Goal: Transaction & Acquisition: Purchase product/service

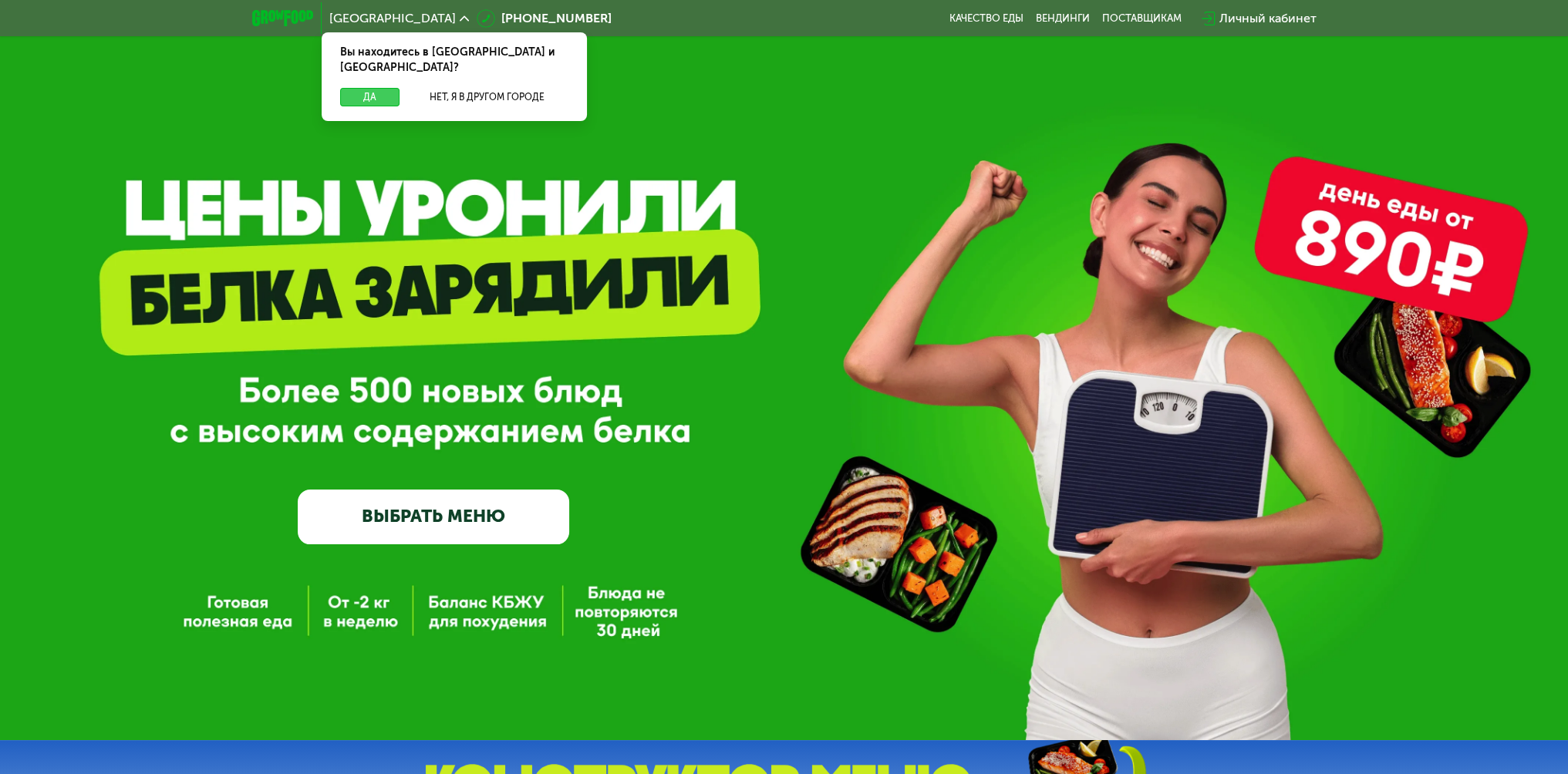
click at [369, 88] on button "Да" at bounding box center [370, 97] width 59 height 19
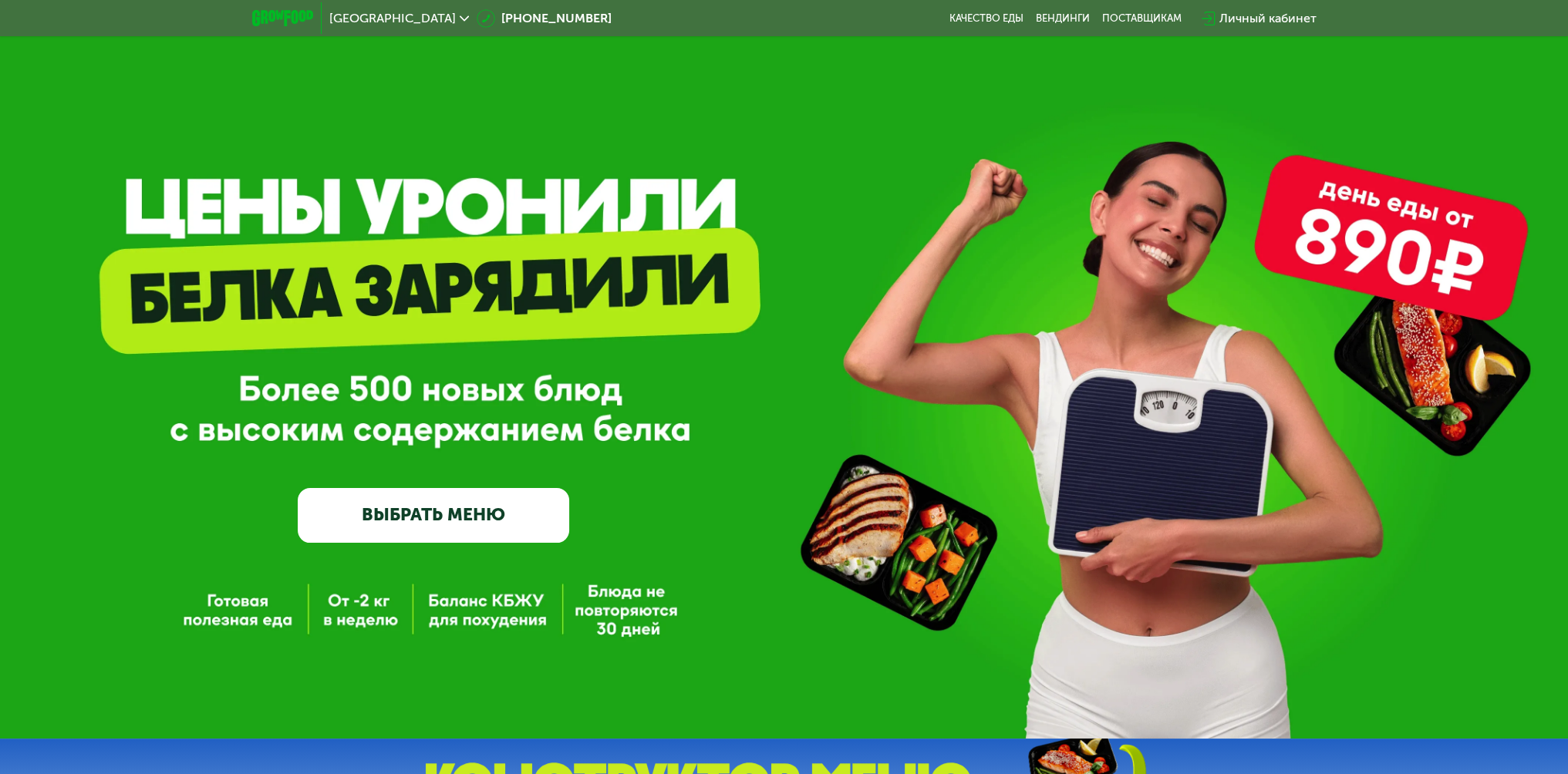
scroll to position [308, 0]
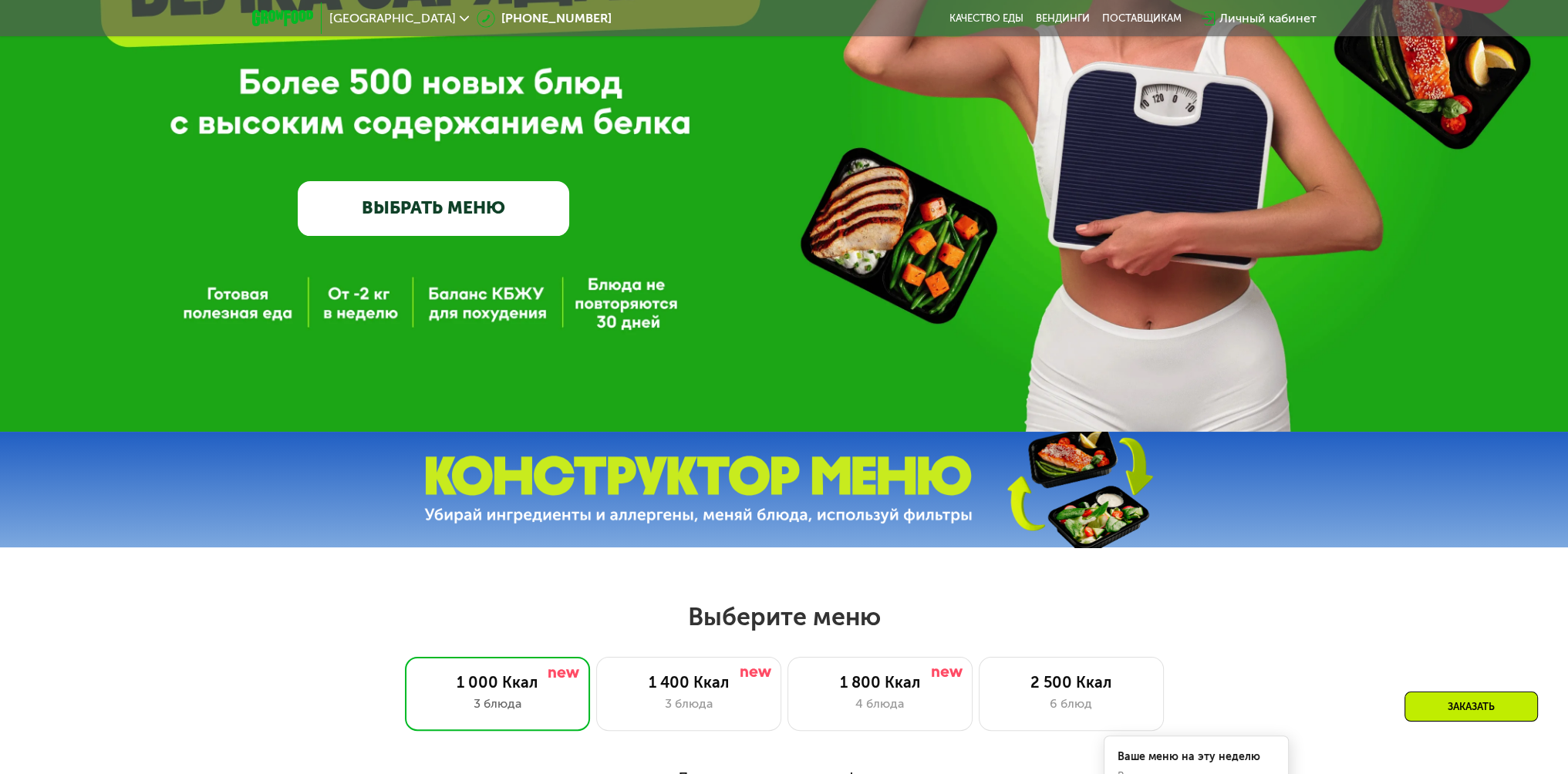
click at [452, 216] on link "ВЫБРАТЬ МЕНЮ" at bounding box center [433, 209] width 272 height 55
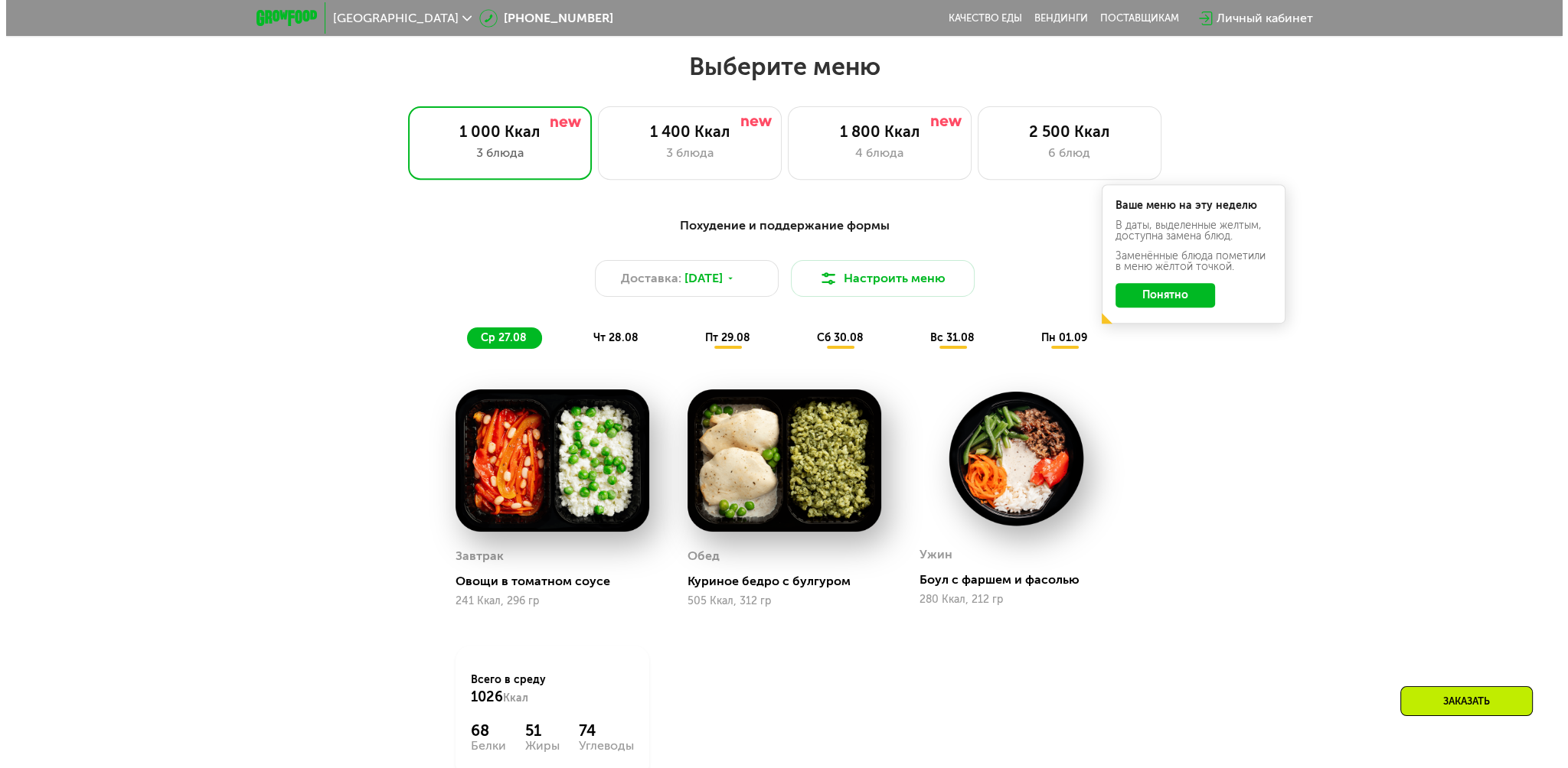
scroll to position [872, 0]
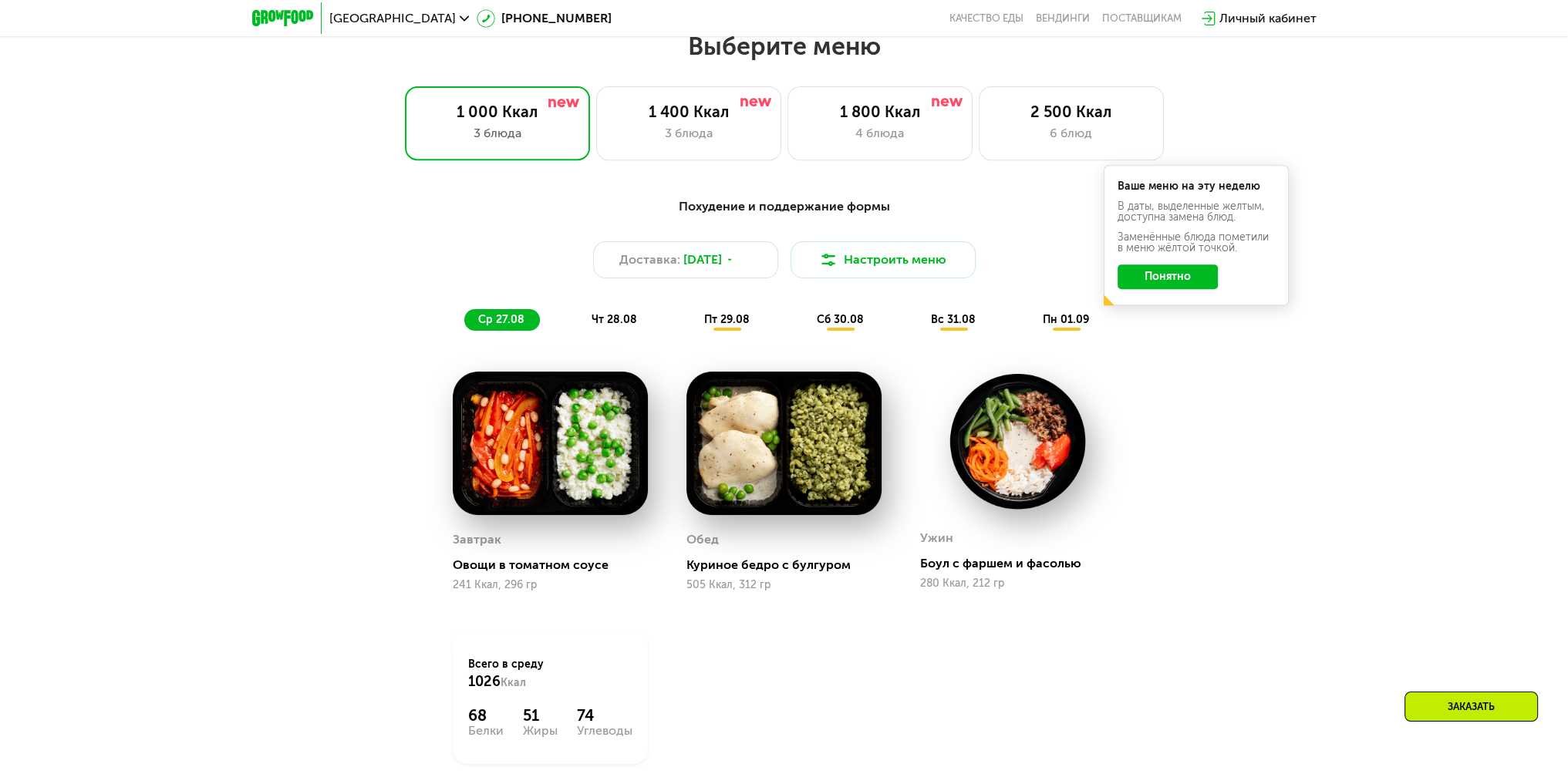
click at [1172, 285] on button "Понятно" at bounding box center [1167, 277] width 100 height 25
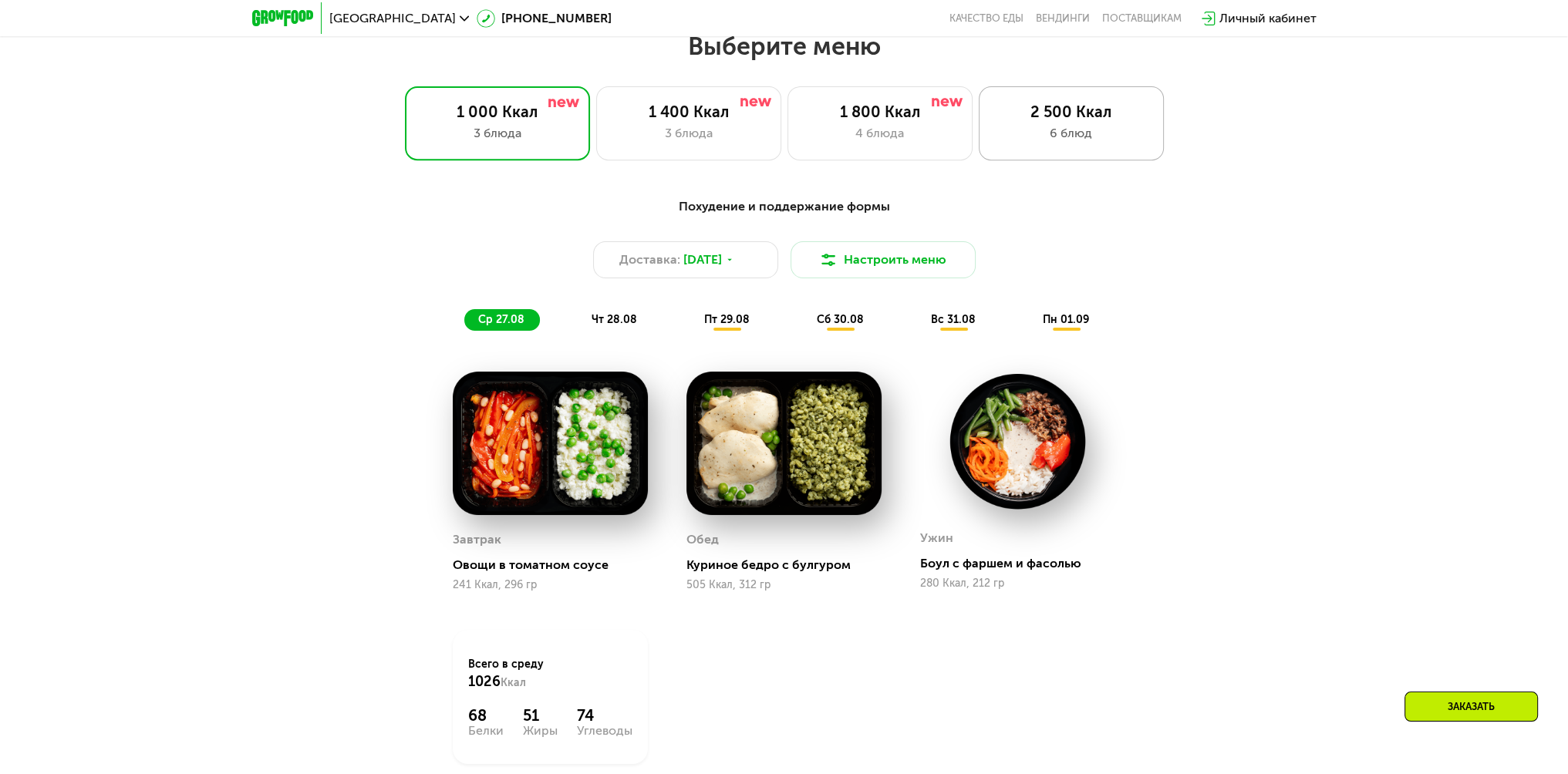
click at [1071, 142] on div "6 блюд" at bounding box center [1071, 133] width 153 height 19
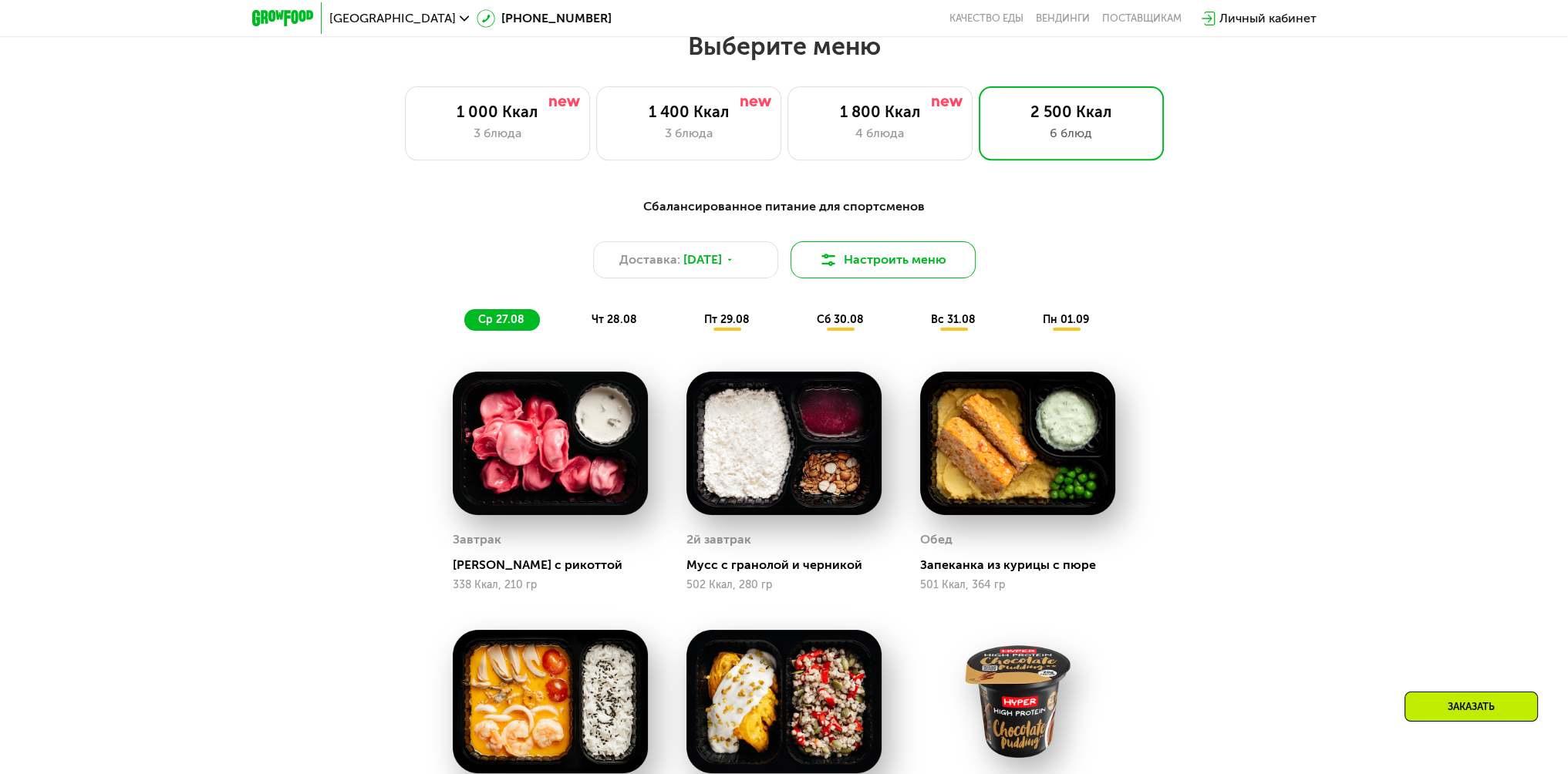
click at [888, 270] on button "Настроить меню" at bounding box center [883, 260] width 185 height 37
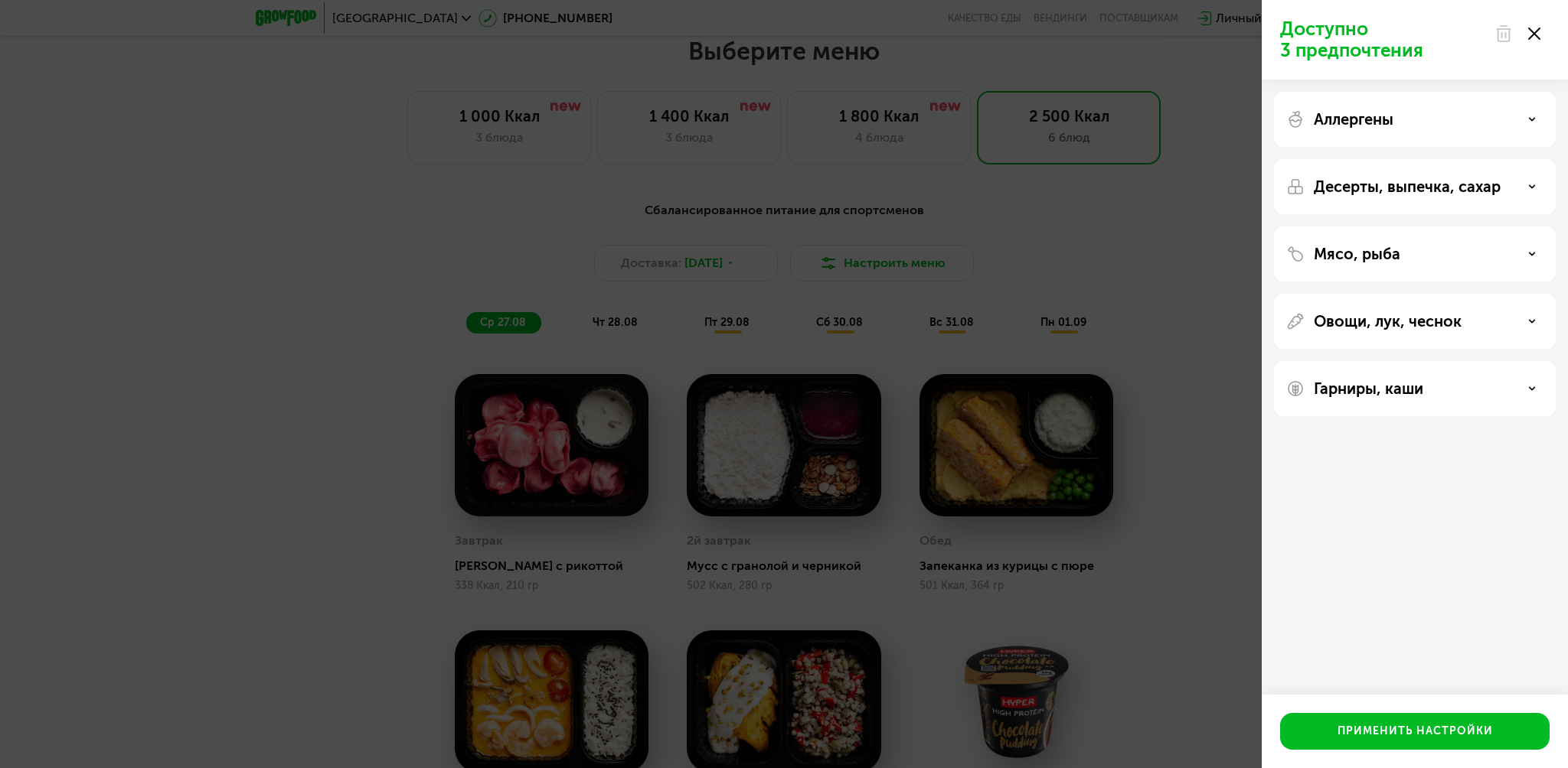
click at [1413, 259] on div "Мясо, рыба" at bounding box center [1414, 254] width 257 height 19
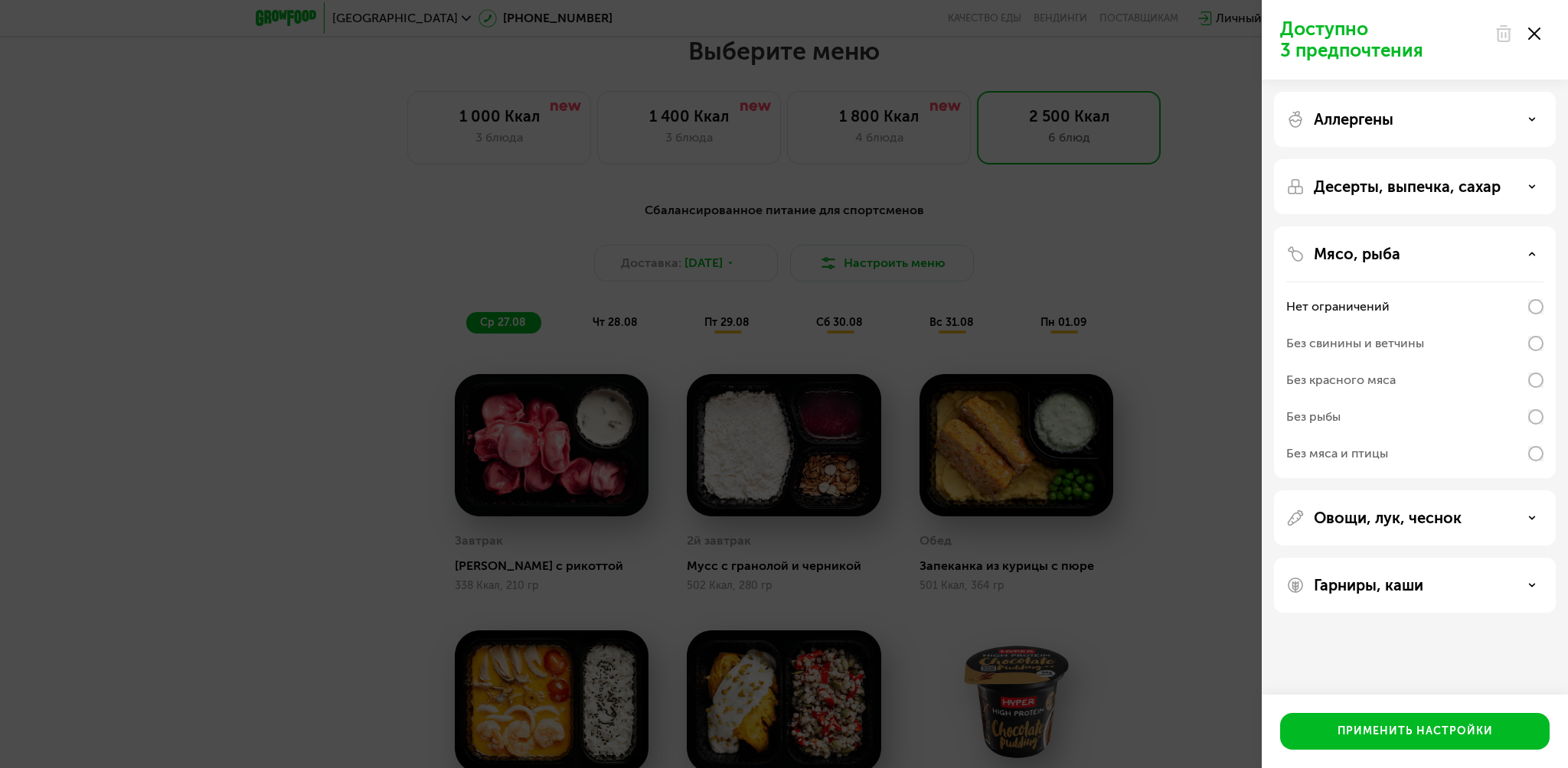
click at [1328, 423] on div "Без рыбы" at bounding box center [1313, 417] width 54 height 19
click at [1465, 728] on div "Применить настройки" at bounding box center [1414, 732] width 155 height 15
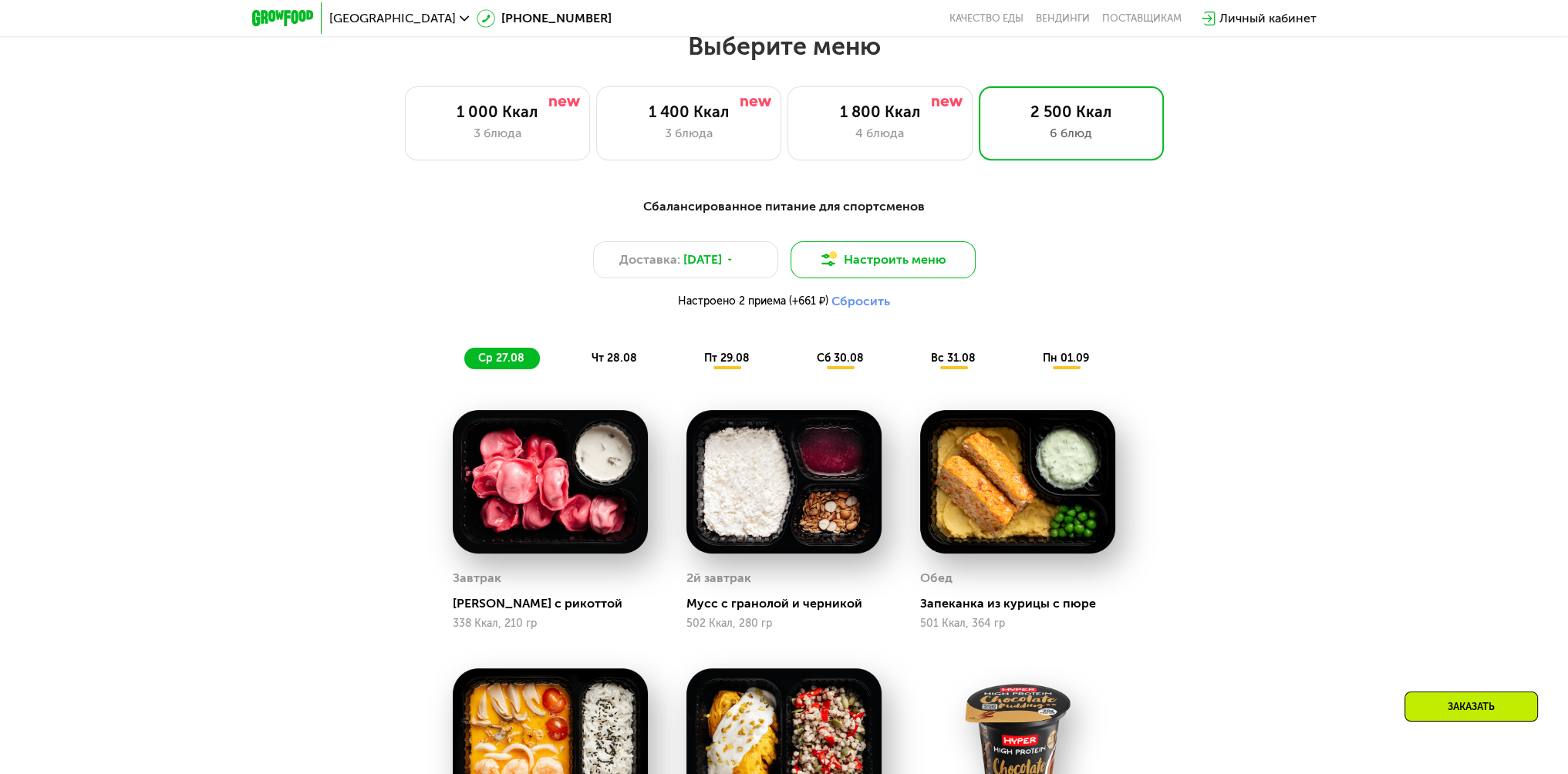
click at [926, 272] on button "Настроить меню" at bounding box center [883, 260] width 185 height 37
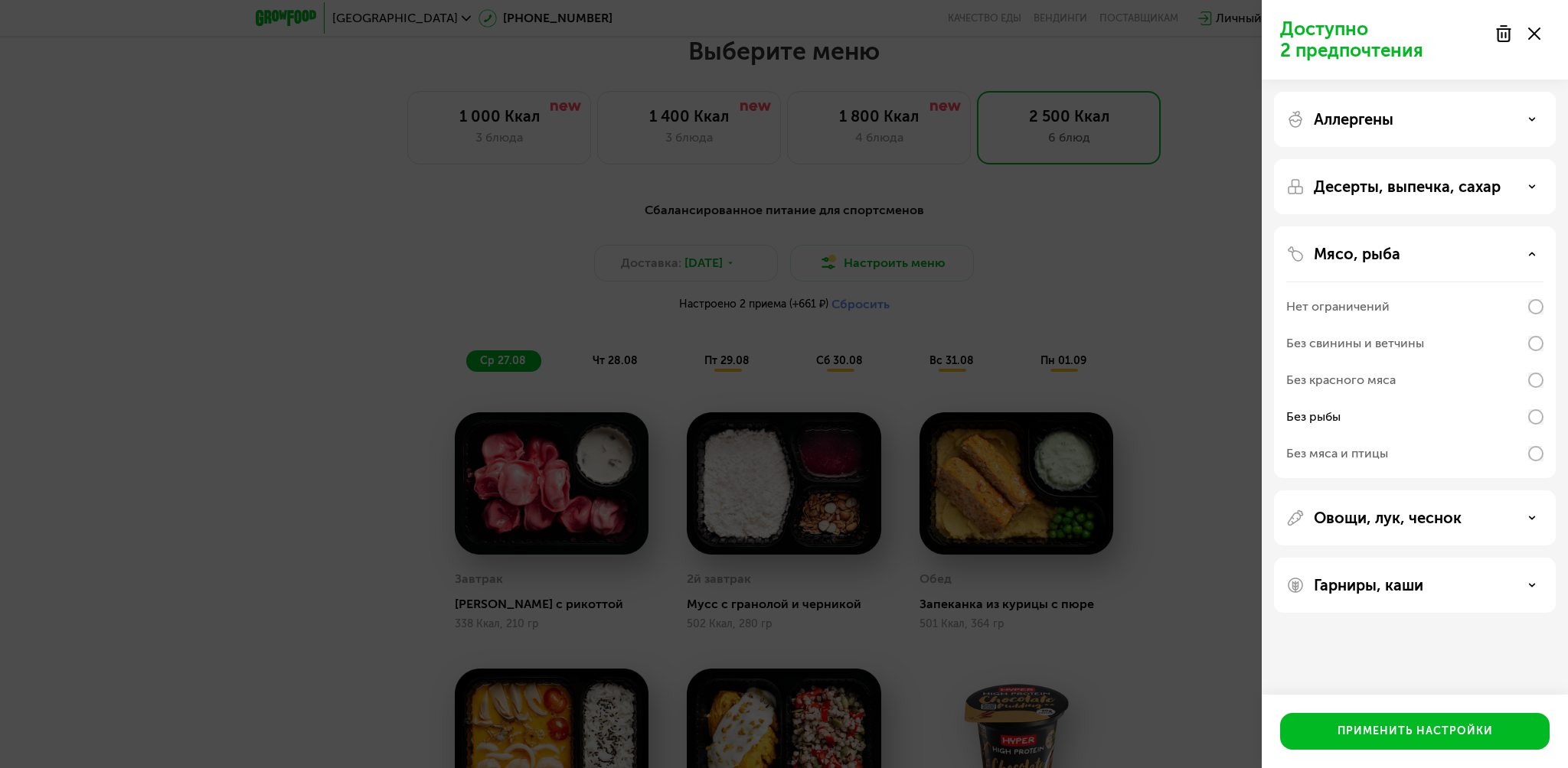
click at [1525, 256] on div "Мясо, рыба" at bounding box center [1414, 254] width 257 height 19
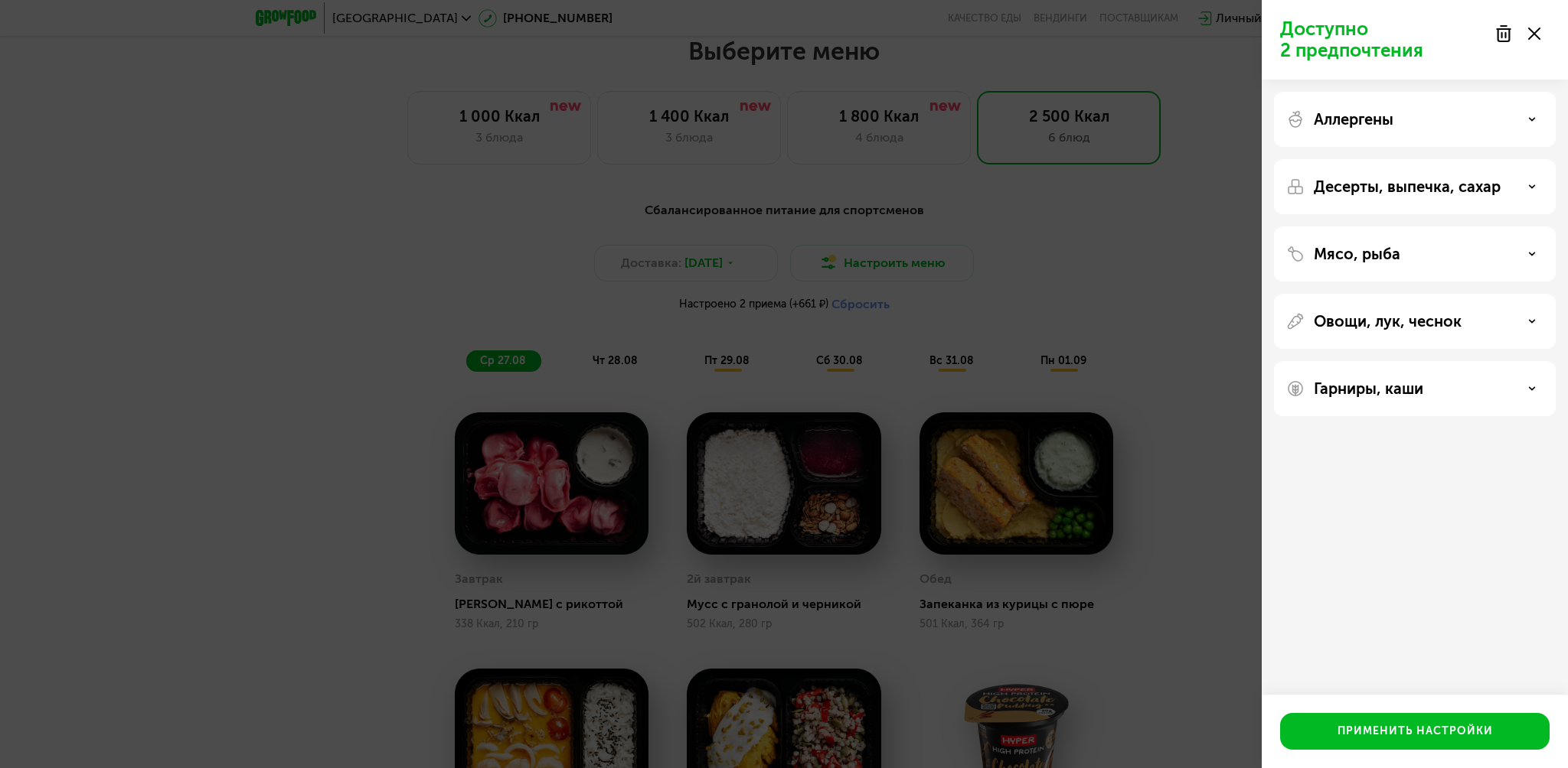
click at [1540, 184] on div "Десерты, выпечка, сахар" at bounding box center [1414, 187] width 257 height 19
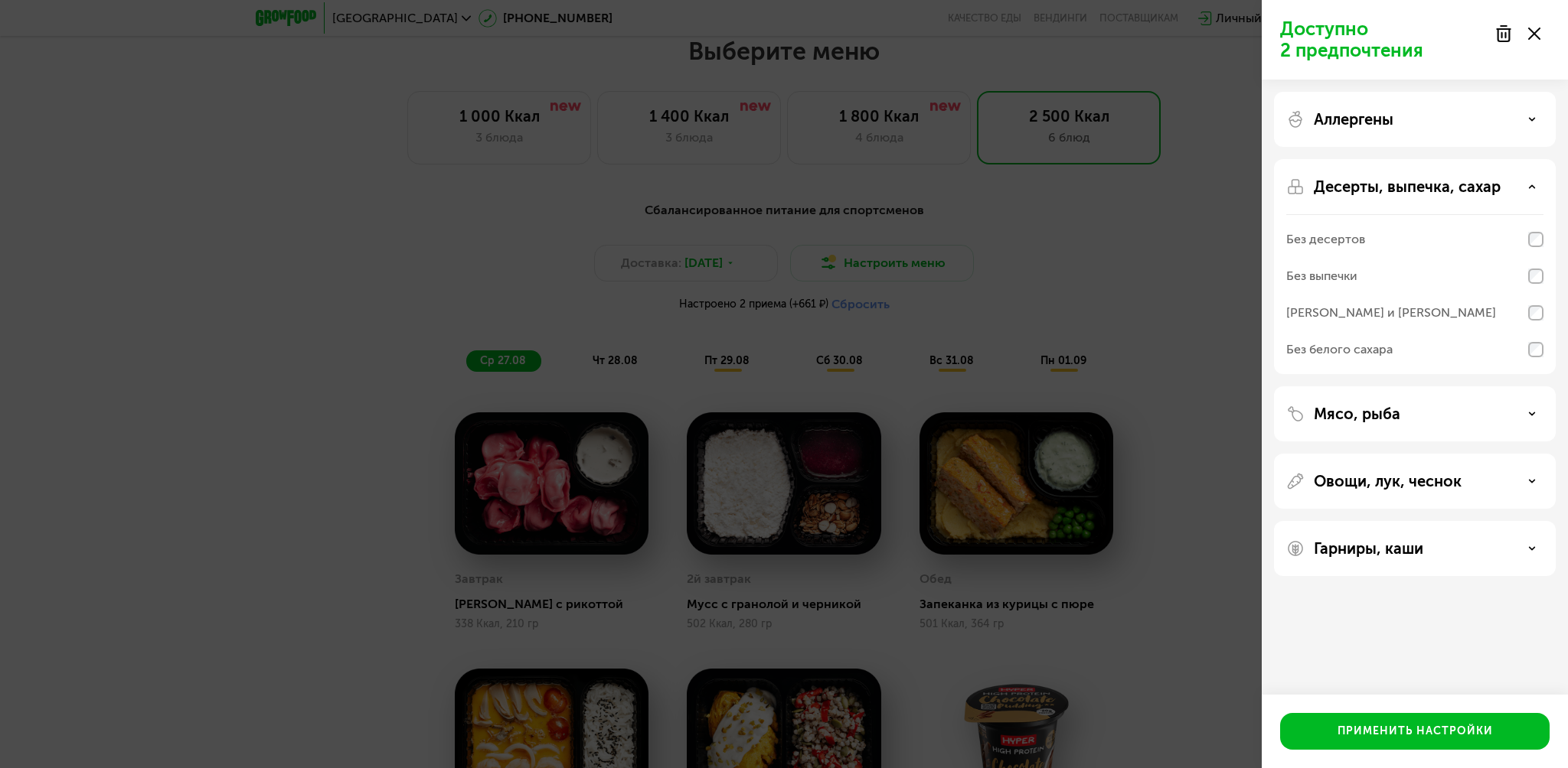
click at [1531, 187] on use at bounding box center [1532, 186] width 5 height 2
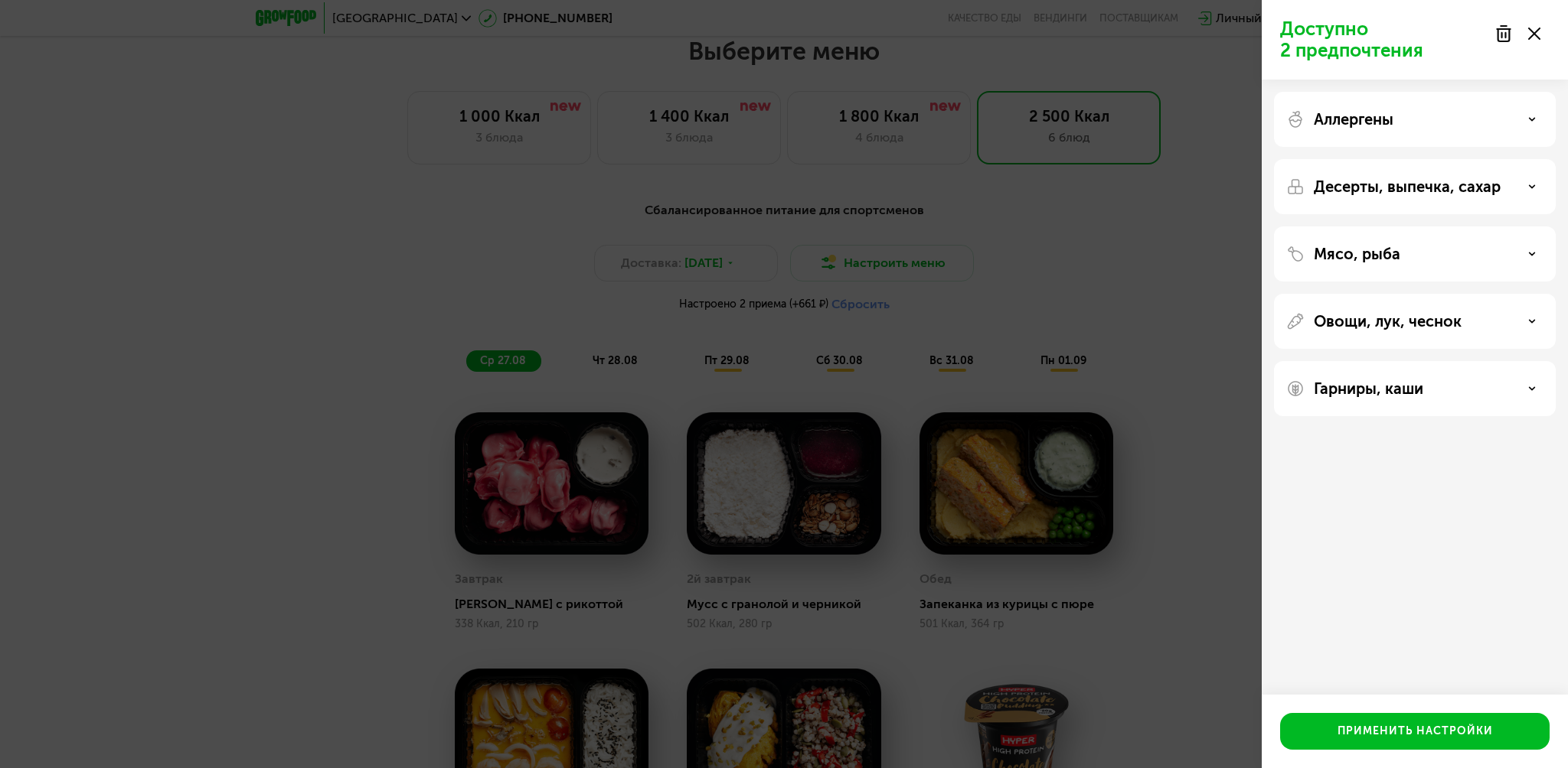
click at [1535, 159] on div "Аллергены" at bounding box center [1414, 186] width 282 height 55
click at [1537, 117] on div "Аллергены" at bounding box center [1414, 120] width 257 height 19
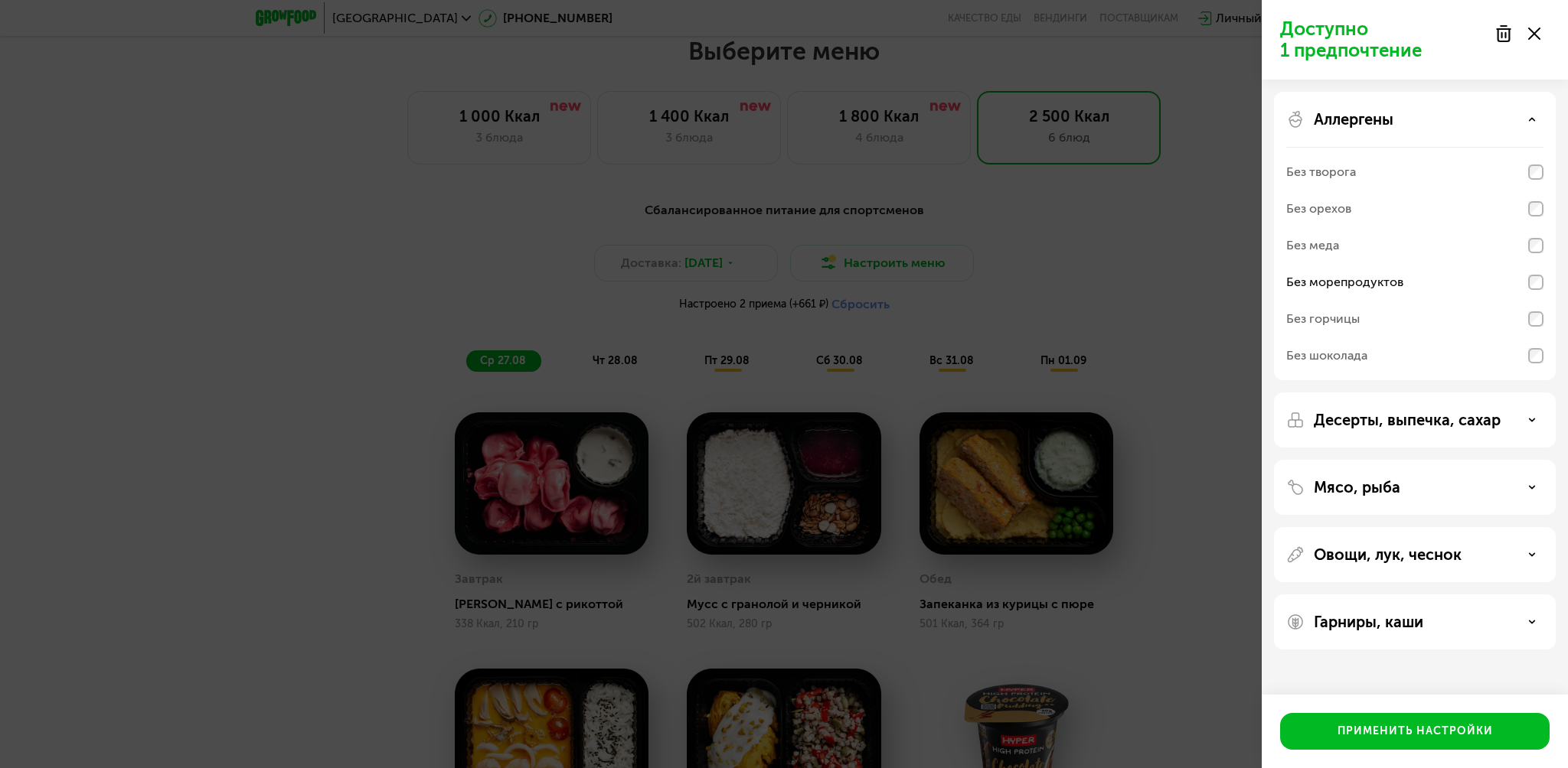
click at [1490, 625] on div "Гарниры, каши" at bounding box center [1414, 622] width 257 height 19
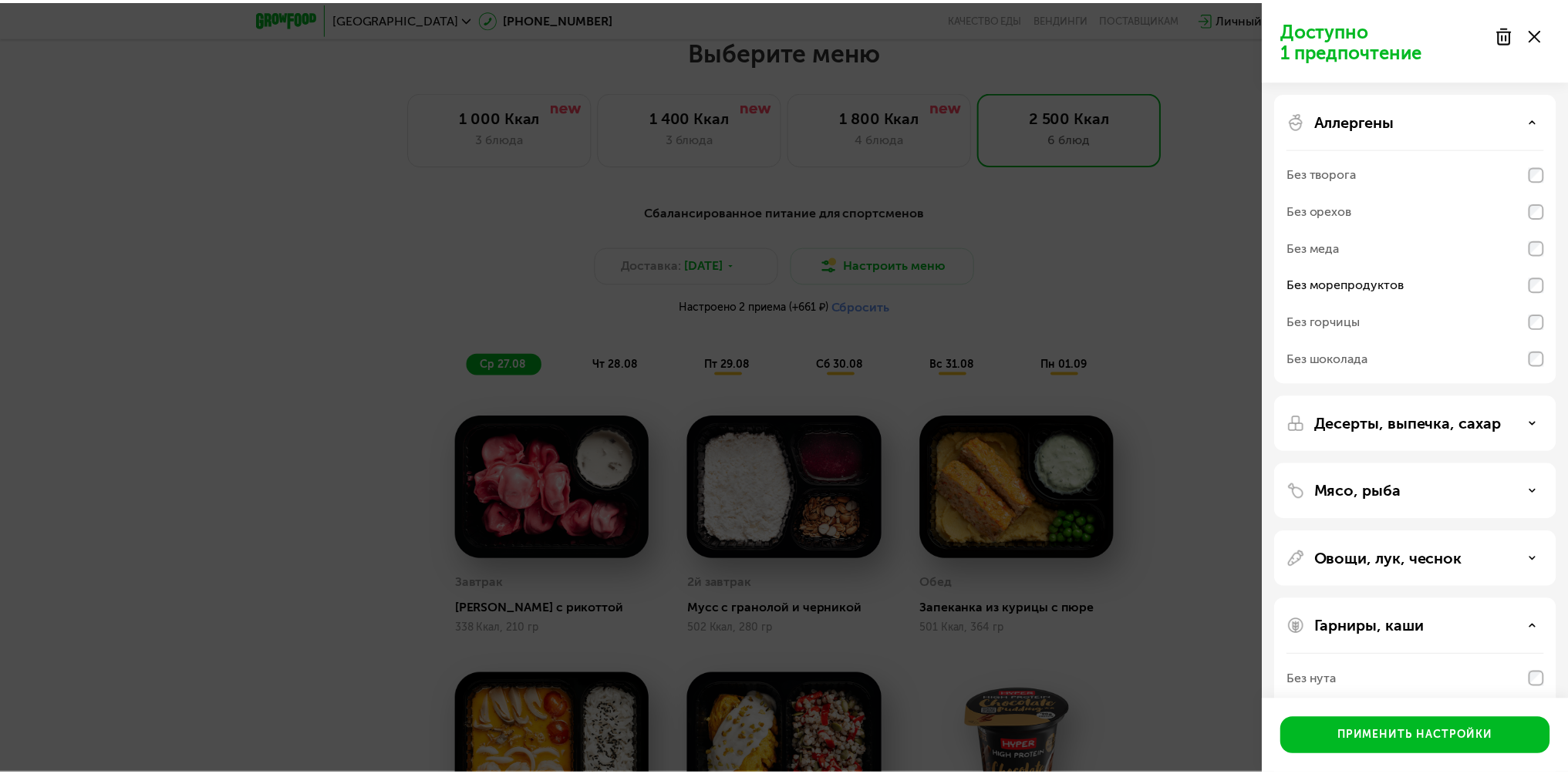
scroll to position [0, 0]
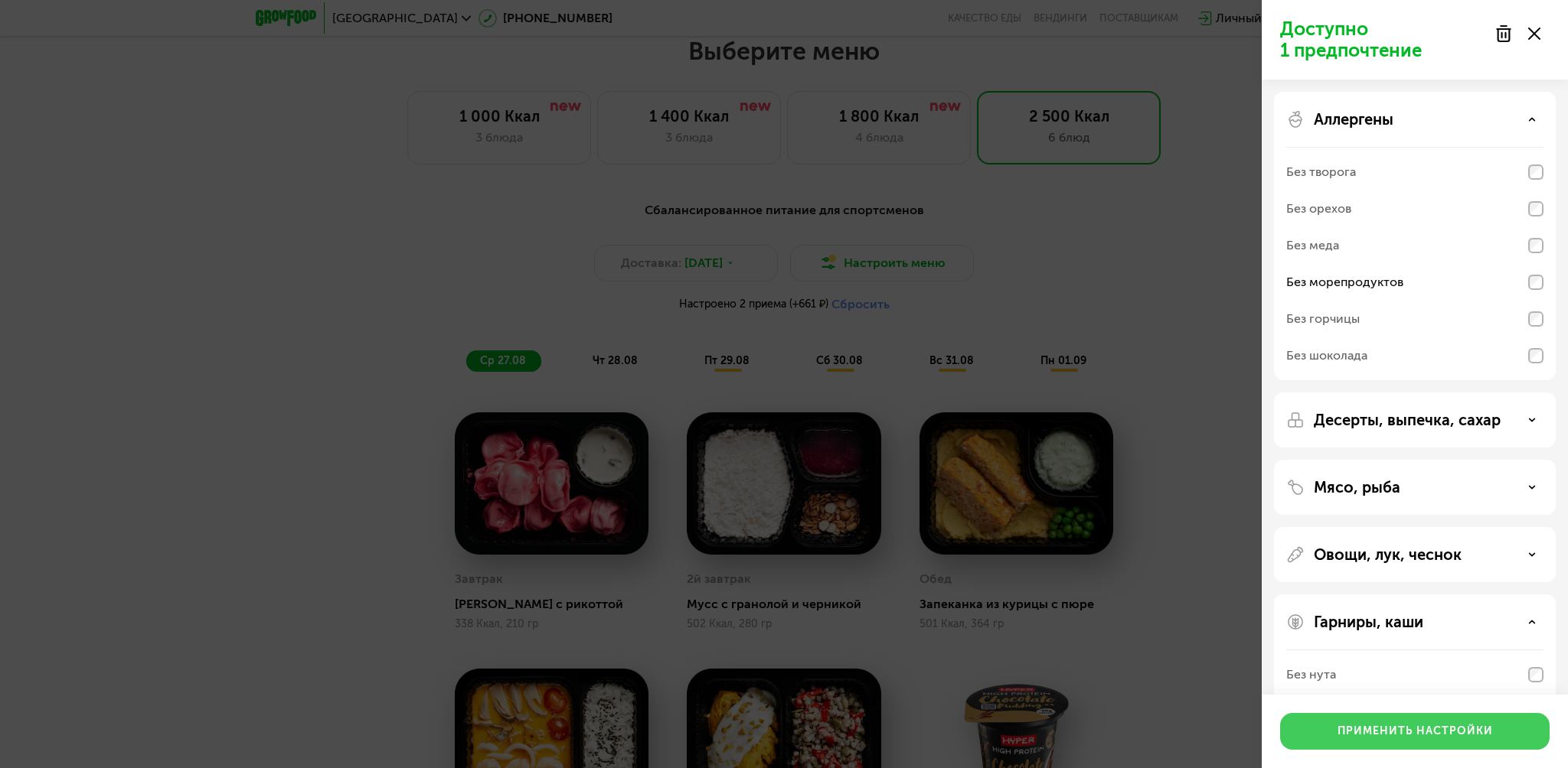
click at [1410, 738] on div "Применить настройки" at bounding box center [1414, 732] width 155 height 15
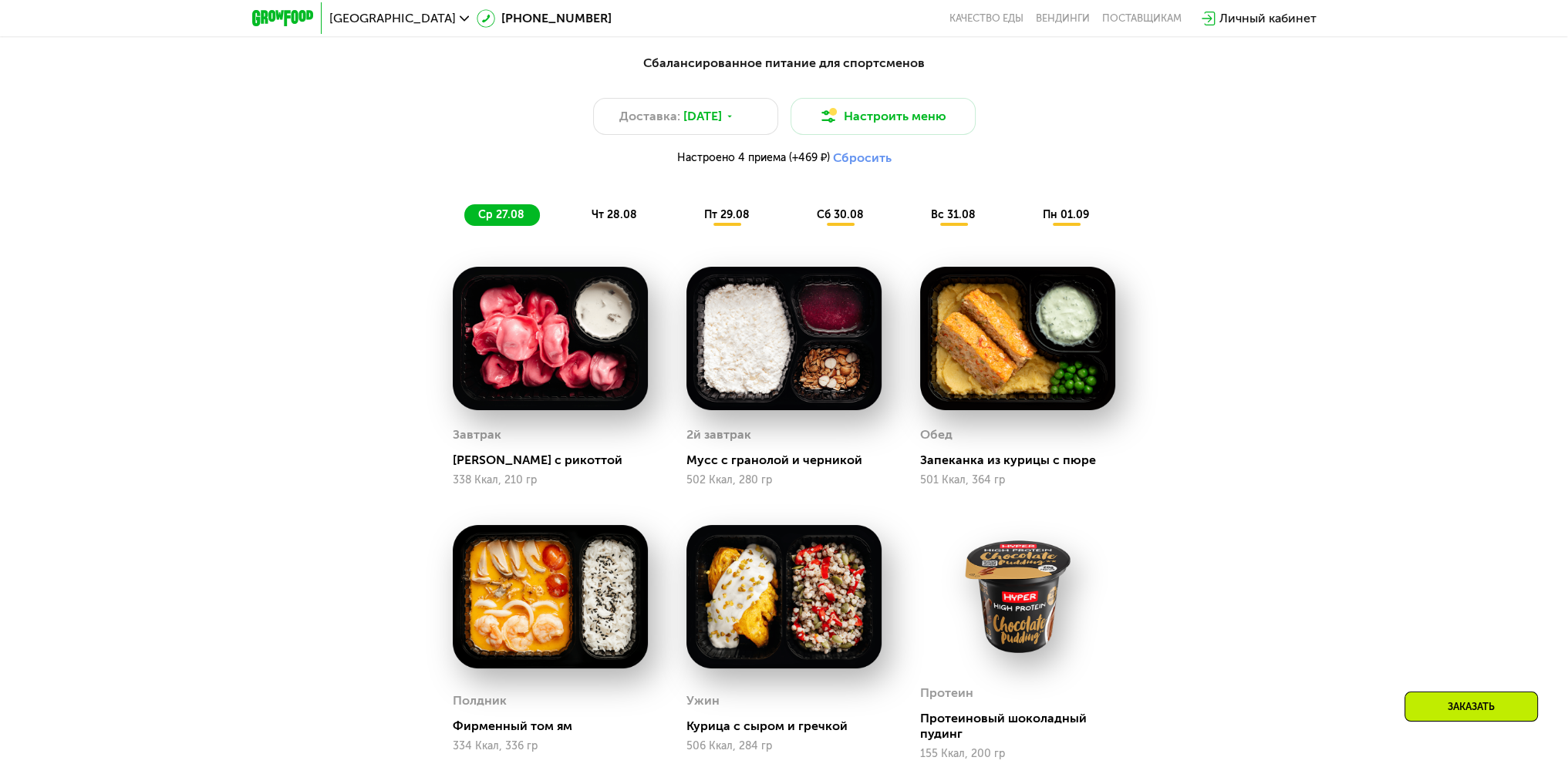
scroll to position [879, 0]
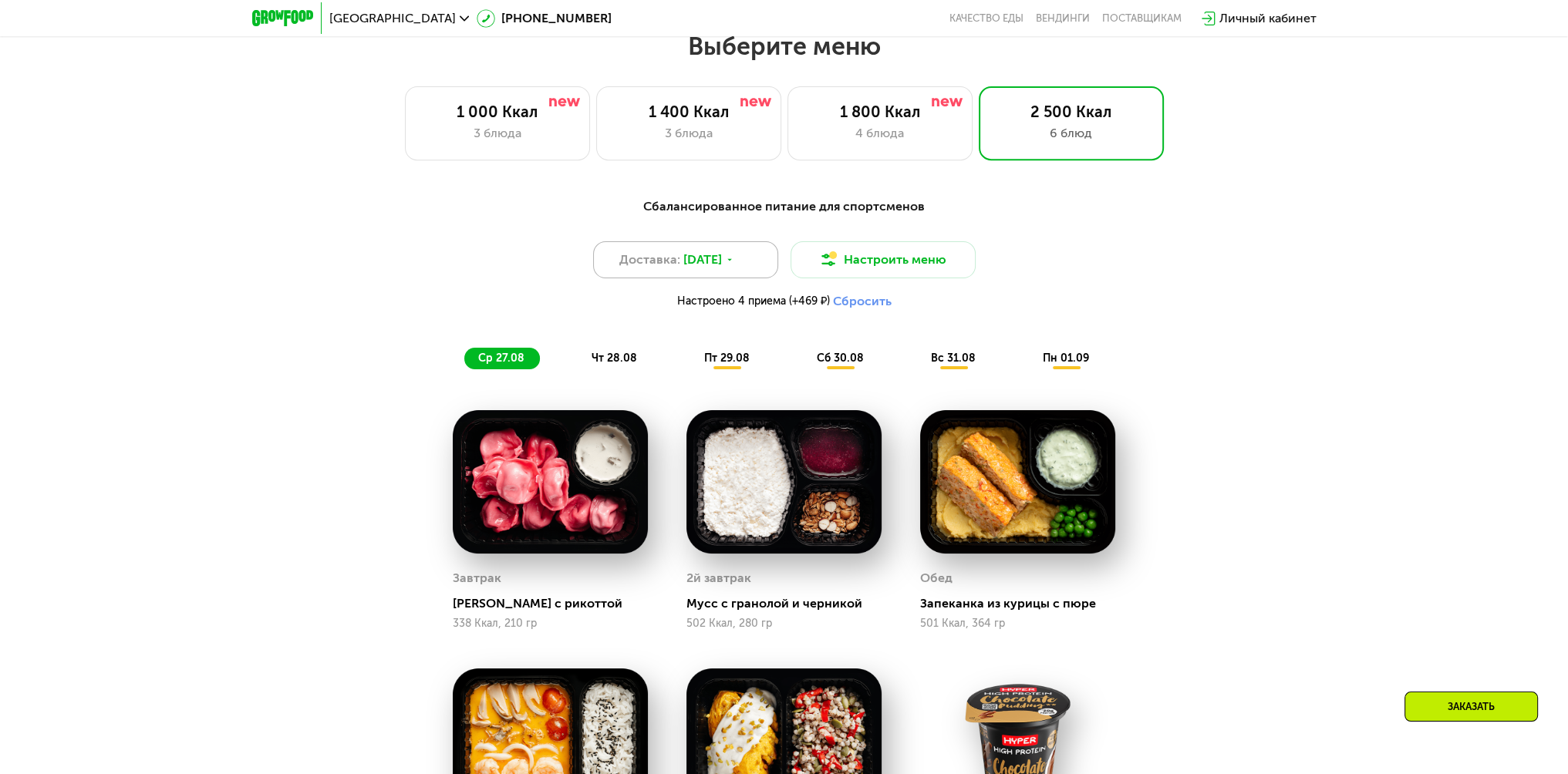
click at [734, 265] on icon at bounding box center [730, 260] width 9 height 9
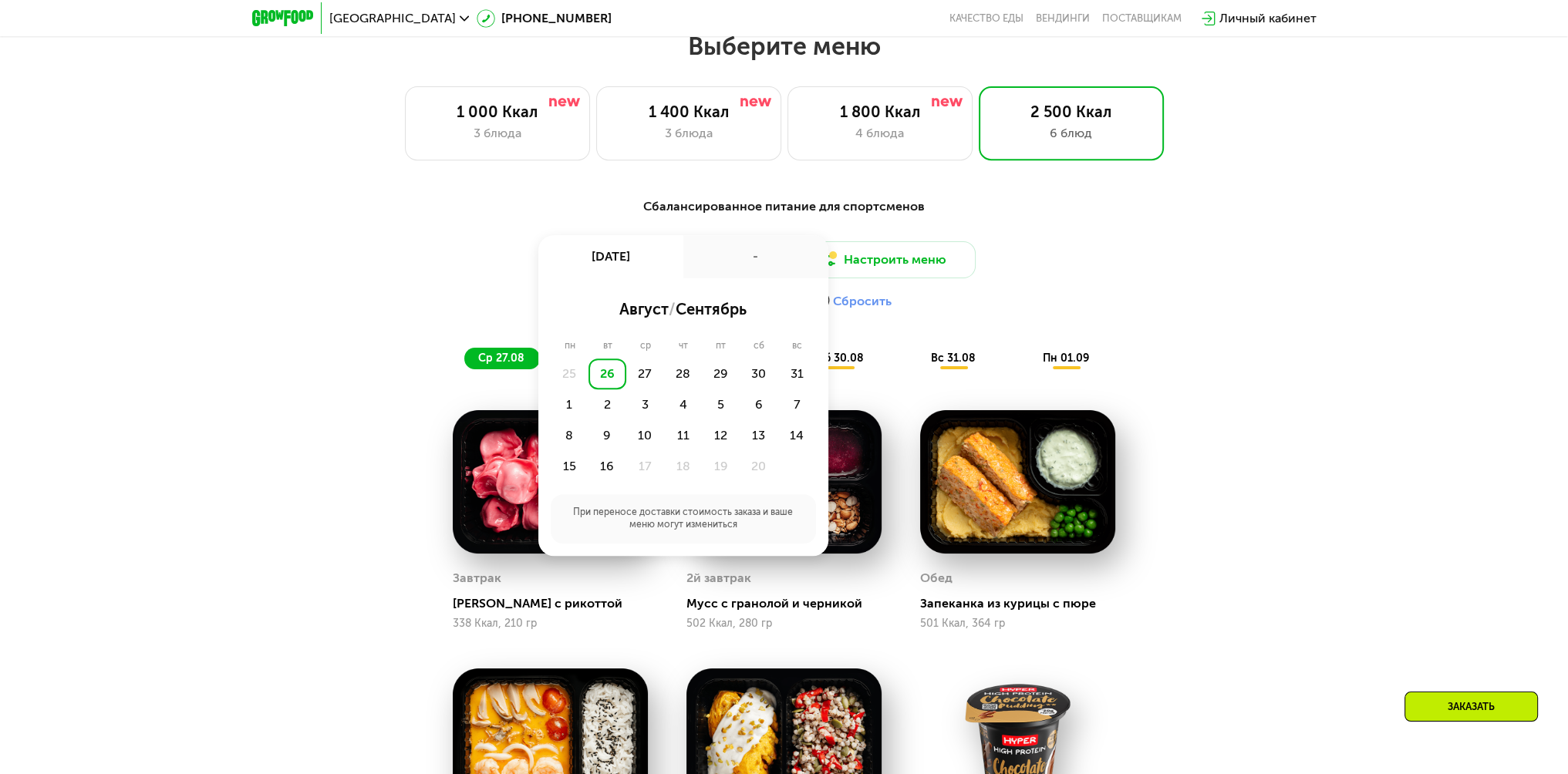
click at [1158, 308] on div "Настроено 4 приема (+469 ₽) Сбросить" at bounding box center [784, 301] width 913 height 16
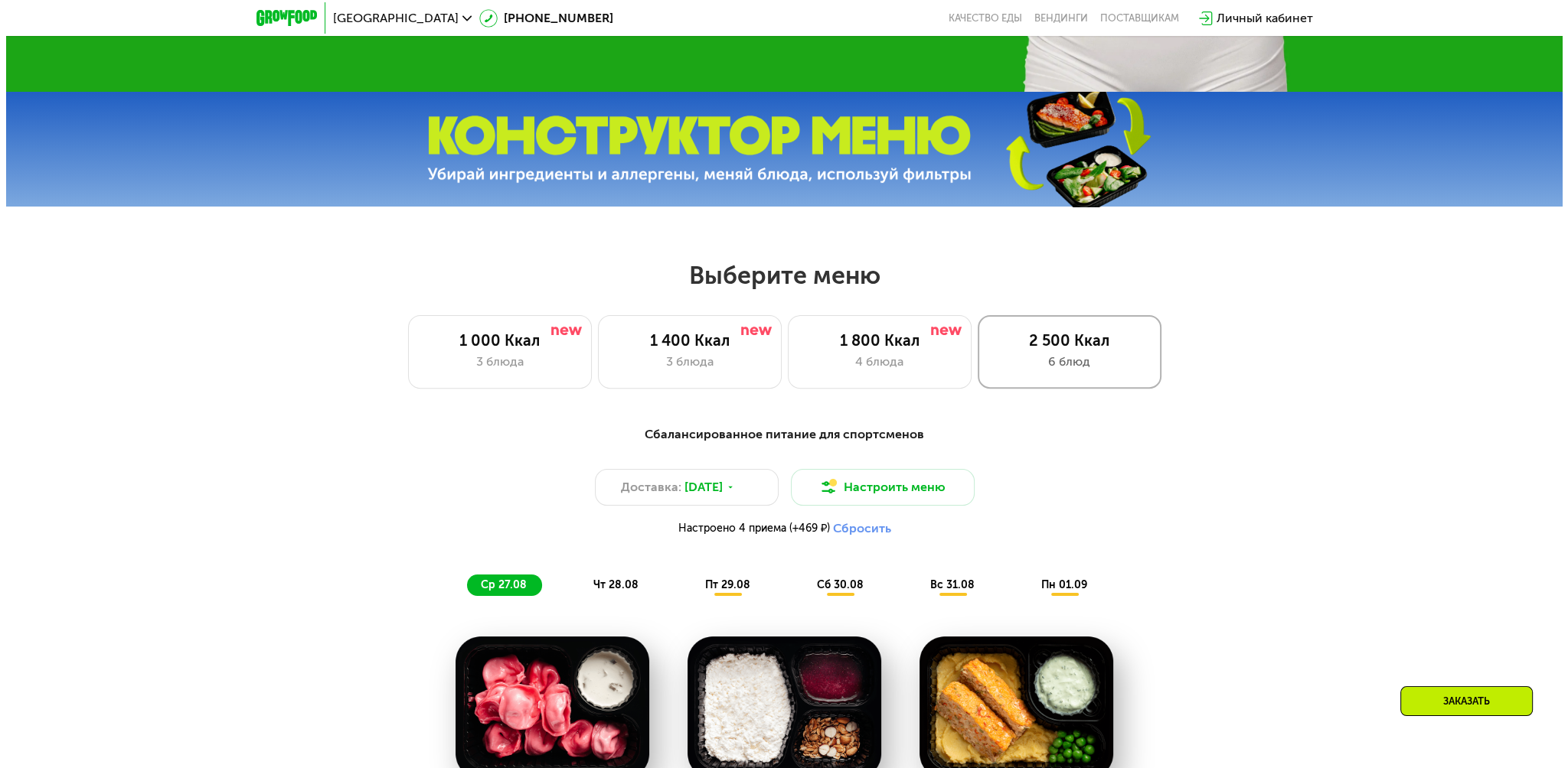
scroll to position [643, 0]
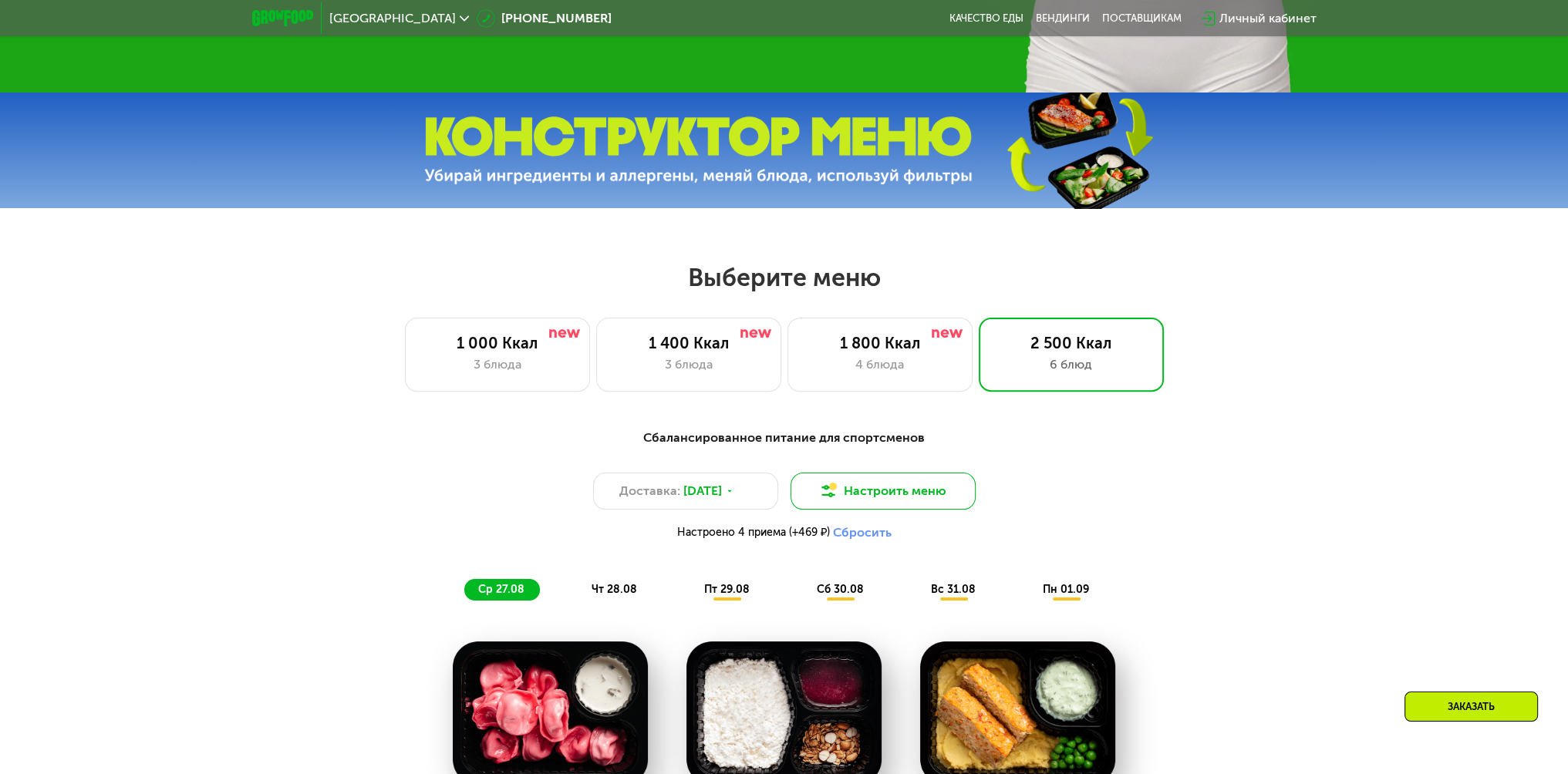
click at [874, 491] on button "Настроить меню" at bounding box center [883, 491] width 185 height 37
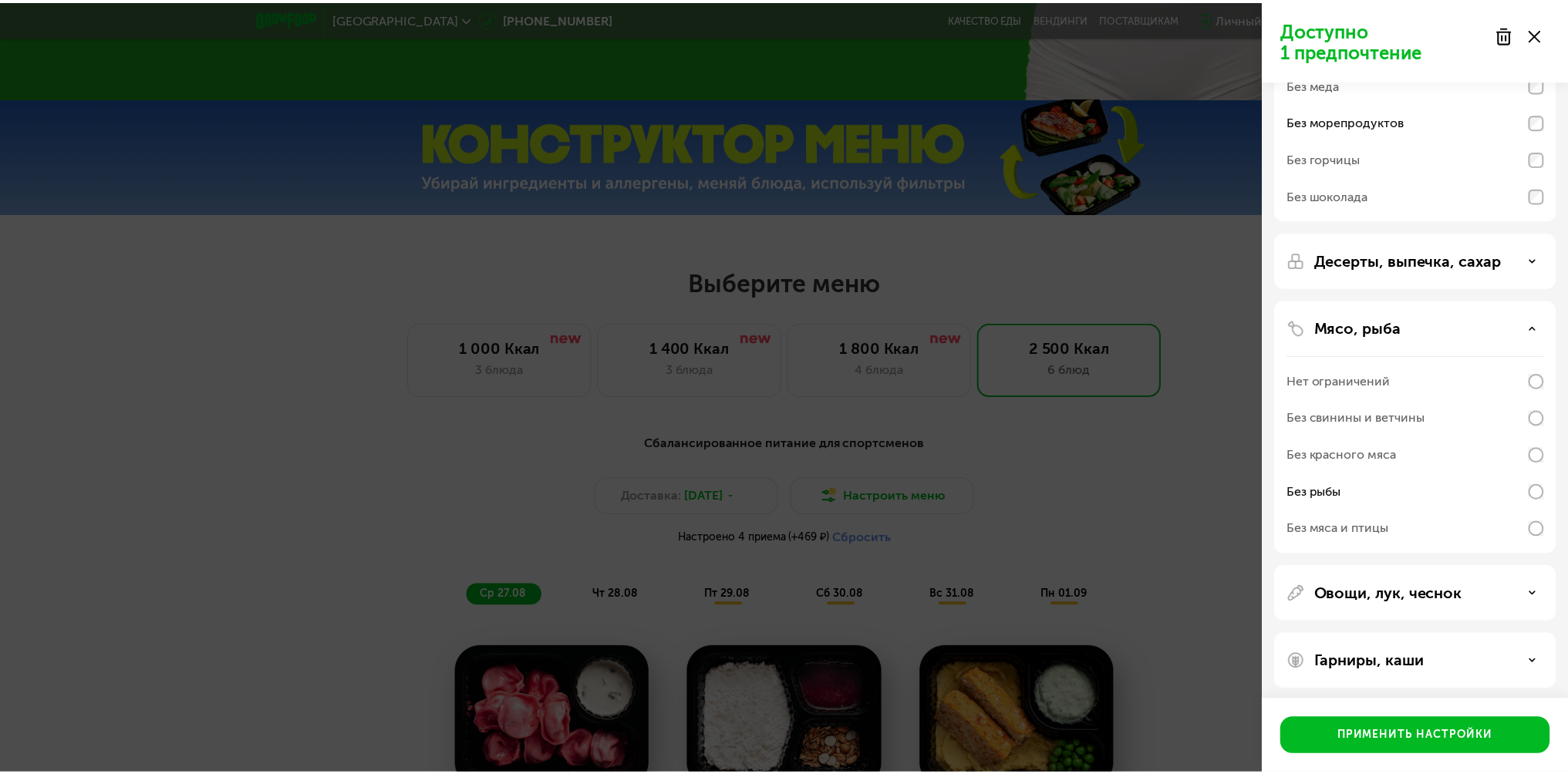
scroll to position [167, 0]
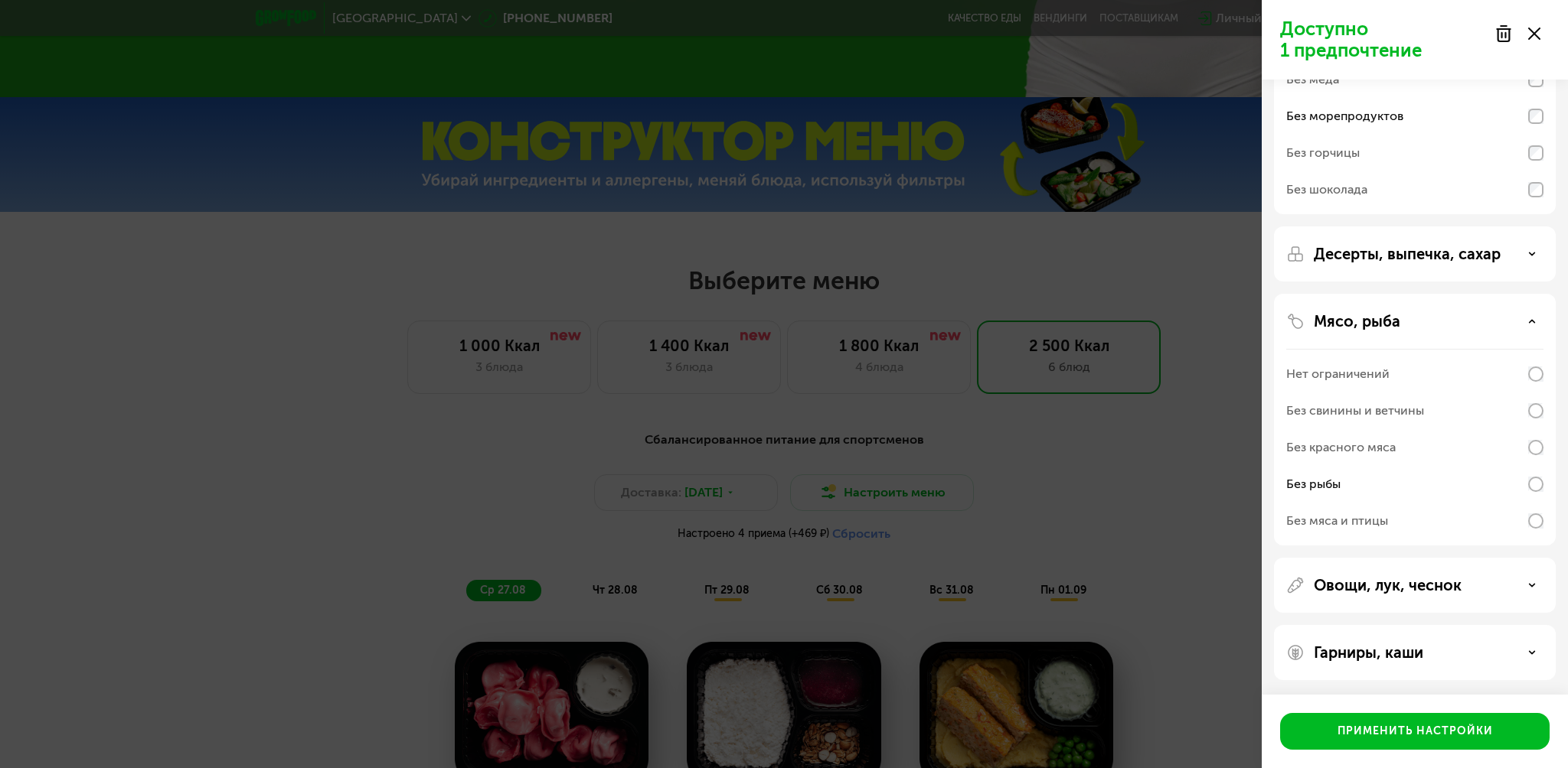
click at [1124, 263] on div "Доступно 1 предпочтение Аллергены Без творога Без орехов Без меда Без морепроду…" at bounding box center [784, 384] width 1568 height 768
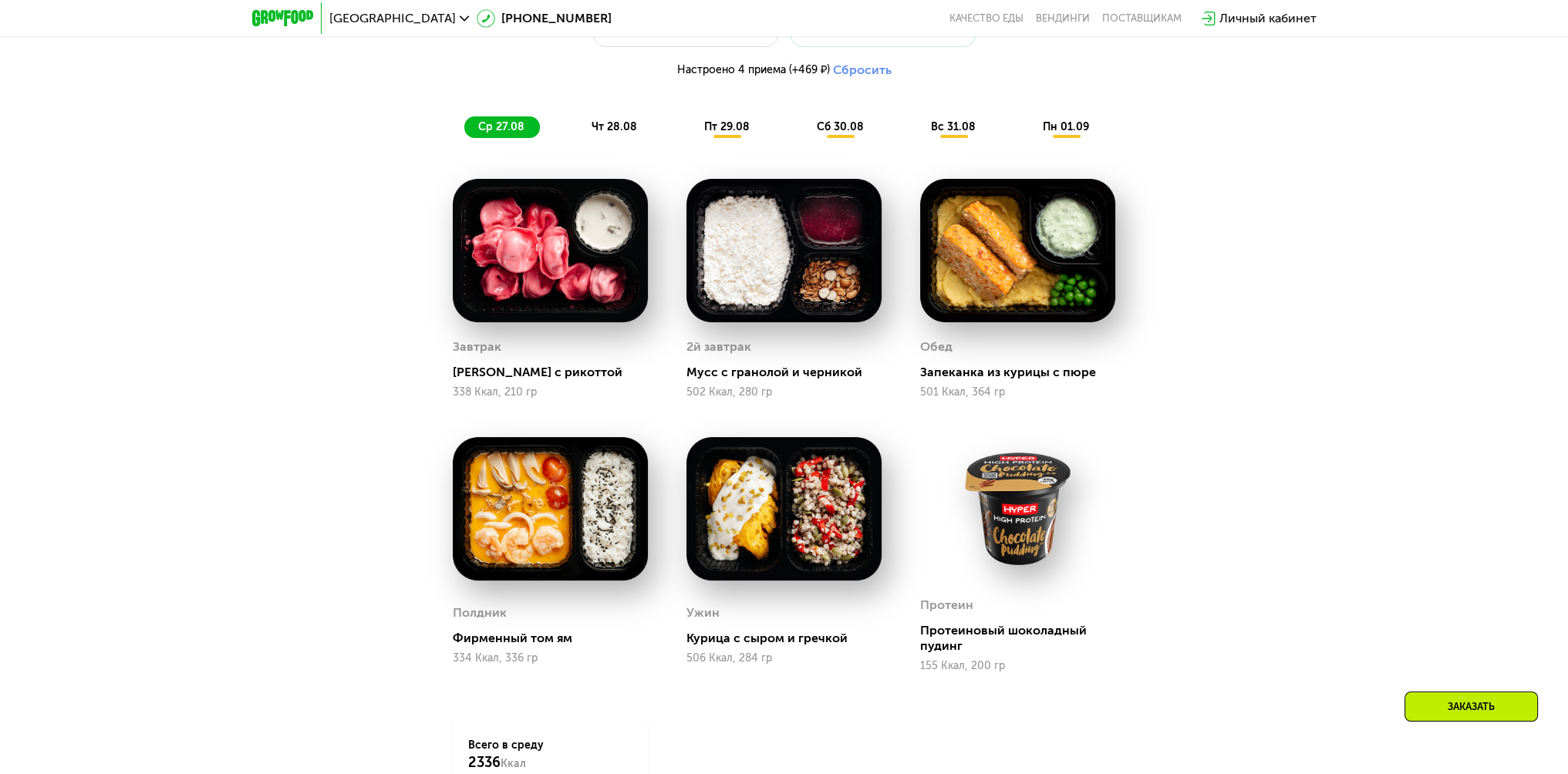
scroll to position [802, 0]
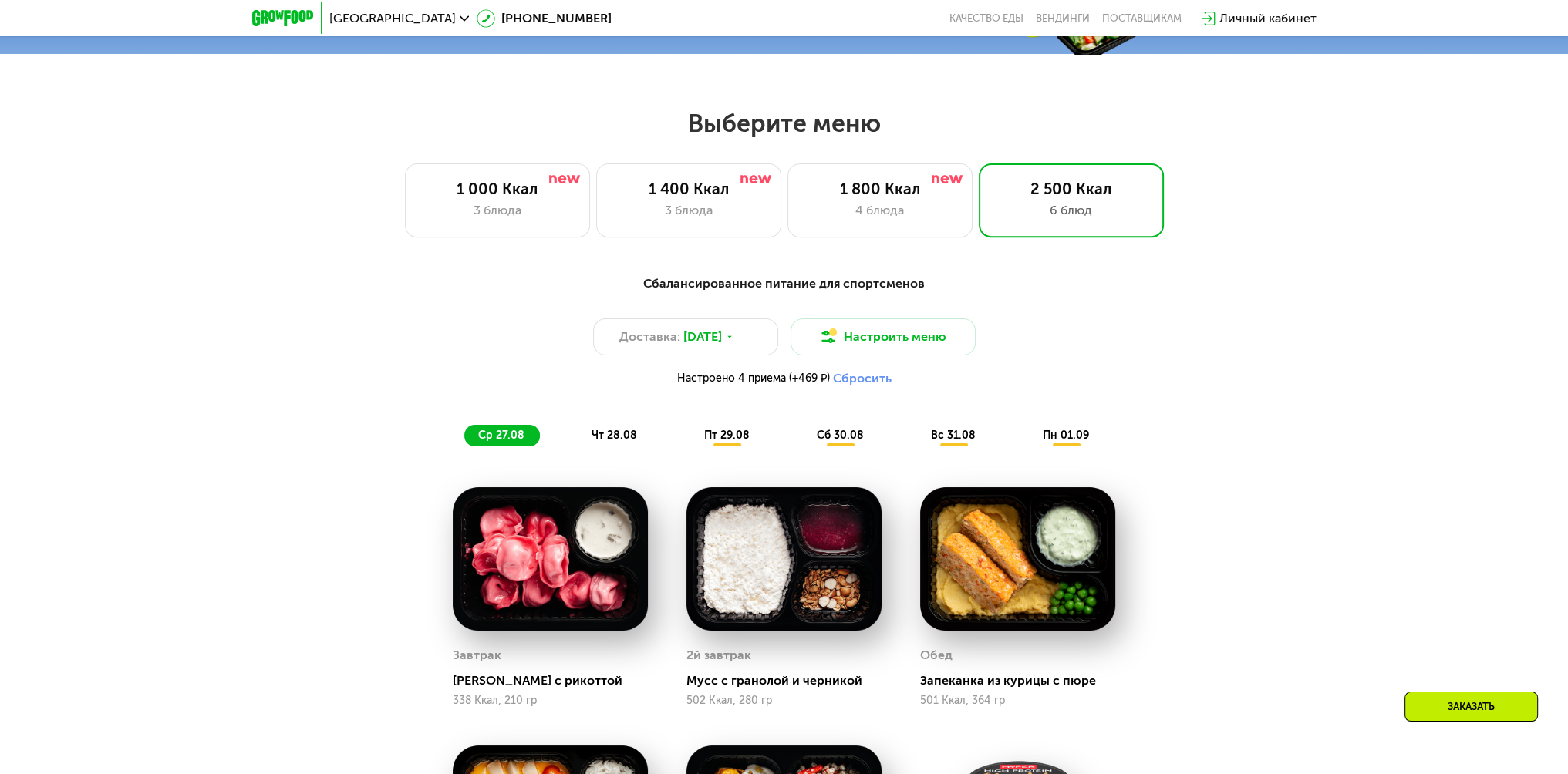
click at [605, 442] on span "чт 28.08" at bounding box center [614, 435] width 45 height 13
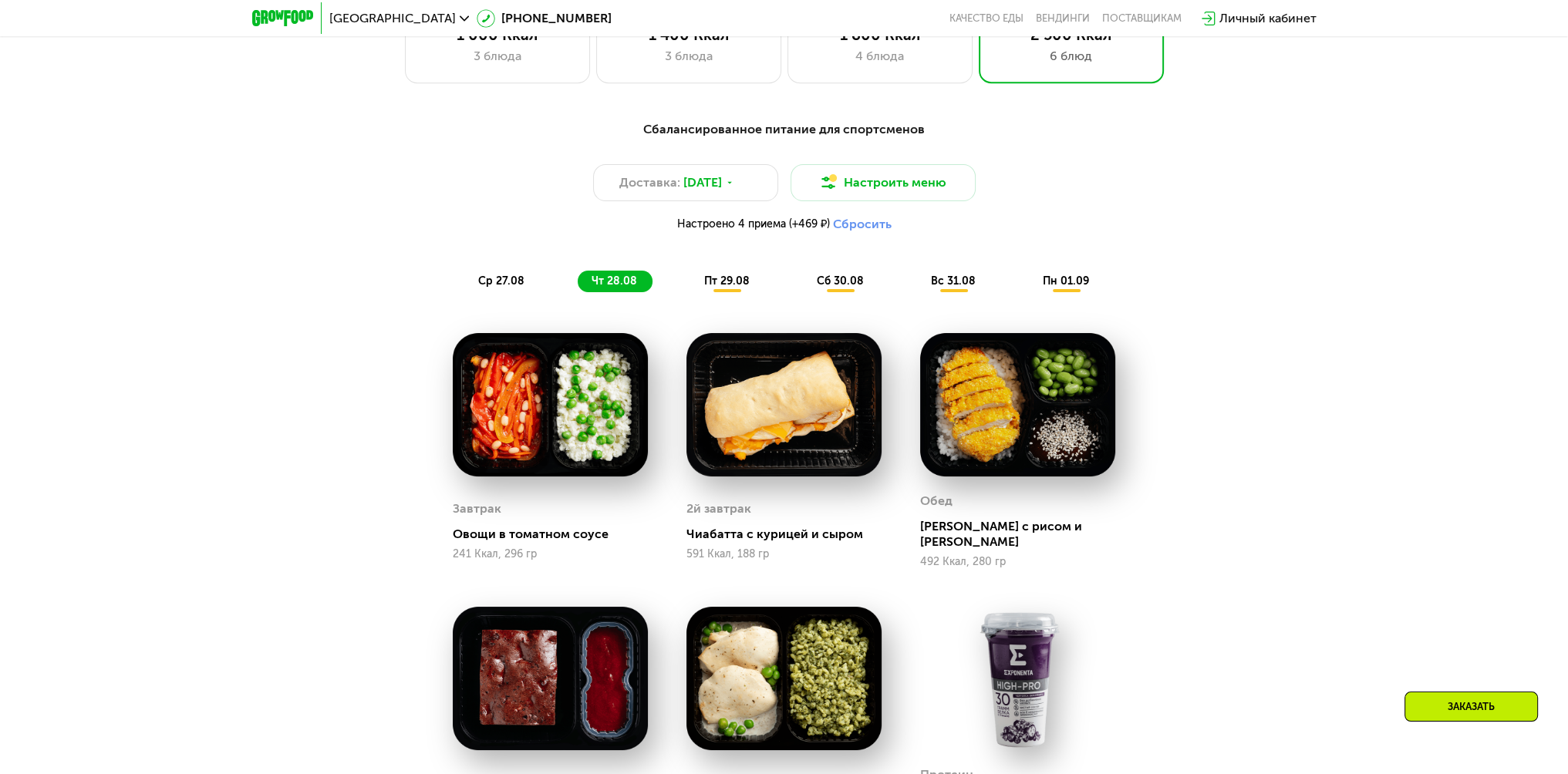
scroll to position [956, 0]
click at [744, 282] on span "пт 29.08" at bounding box center [726, 281] width 45 height 13
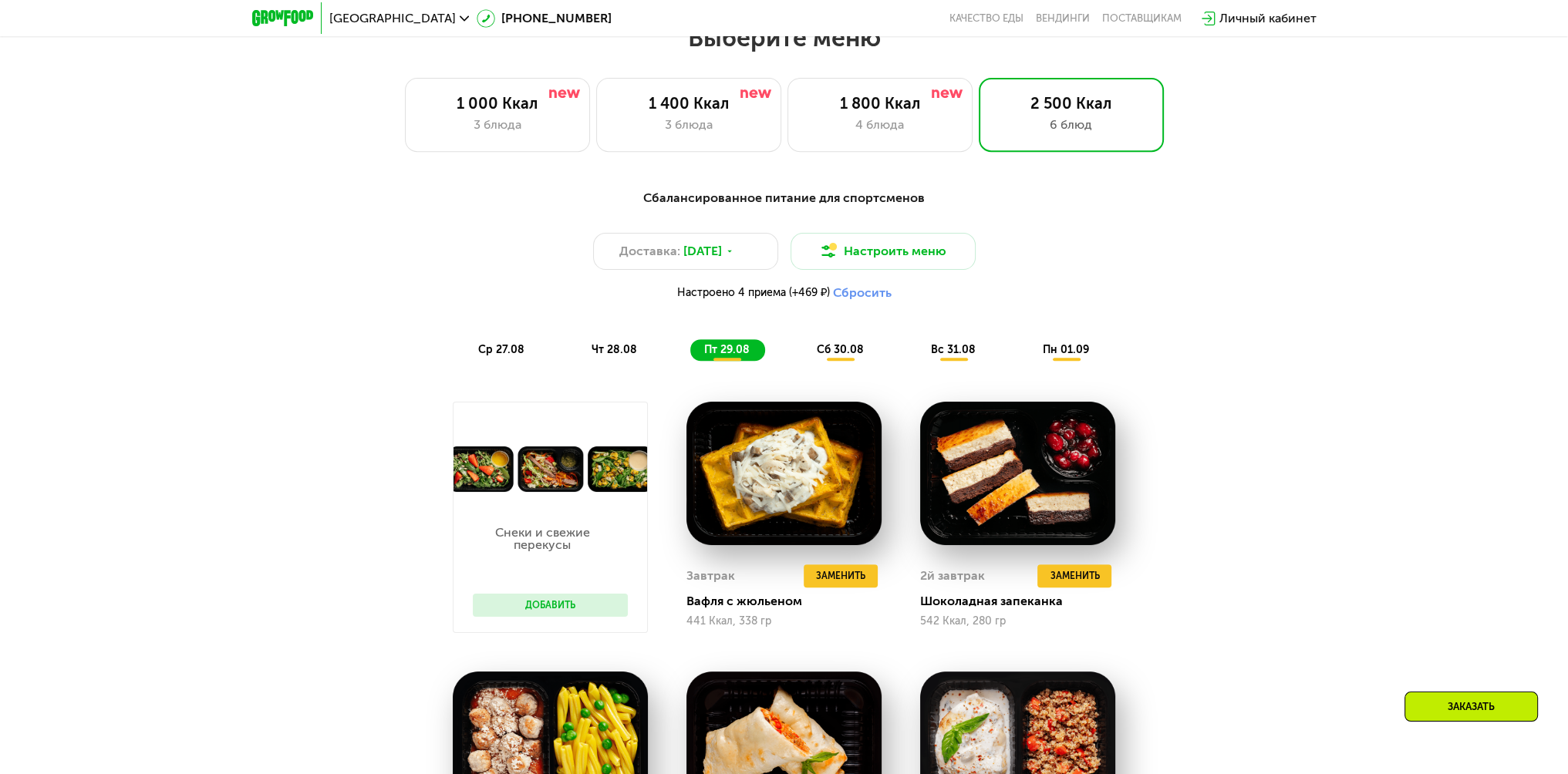
scroll to position [879, 0]
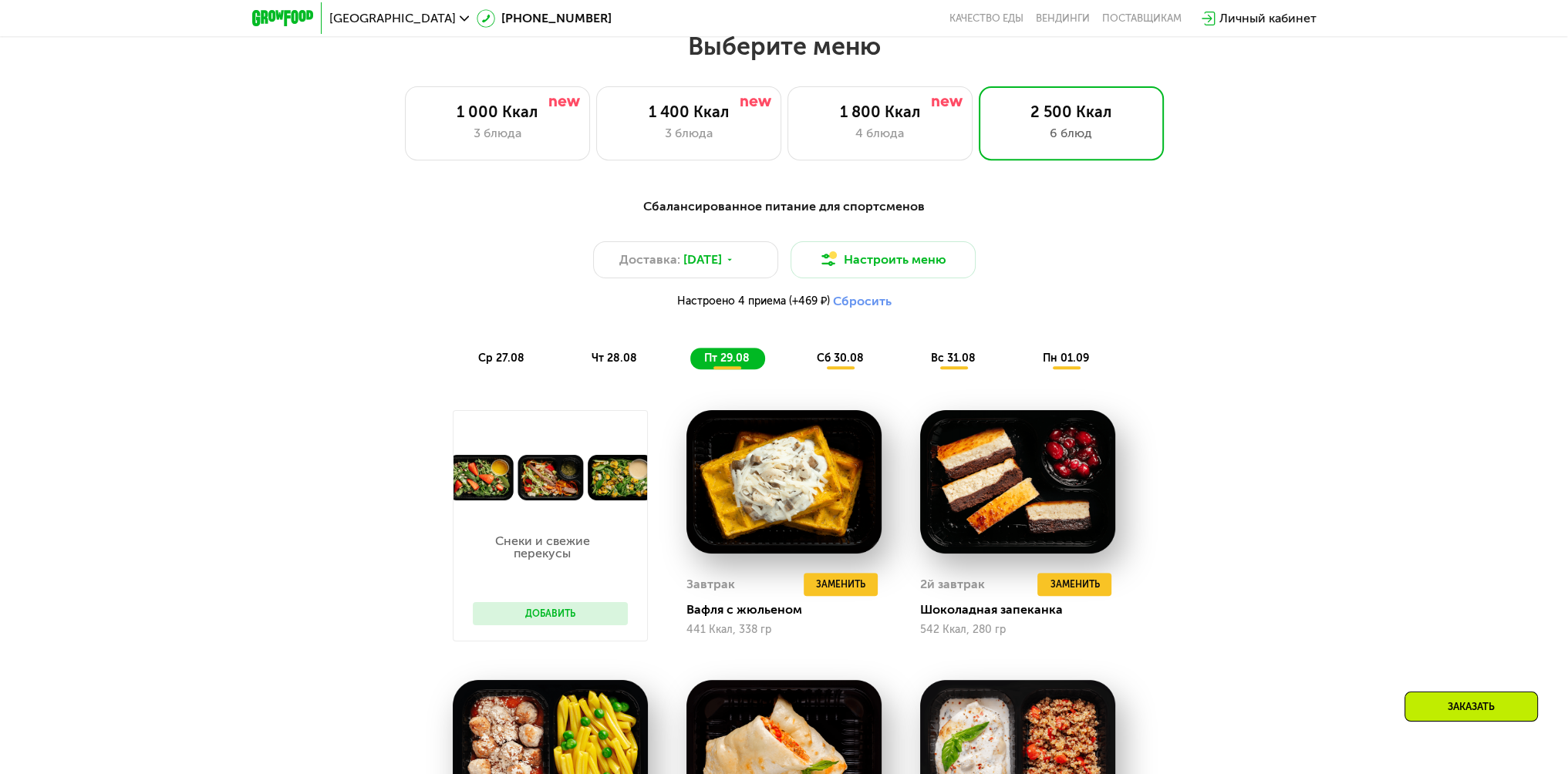
click at [842, 351] on div "Сбалансированное питание для спортсменов Доставка: [DATE] Настроить меню Настро…" at bounding box center [784, 283] width 913 height 172
click at [846, 363] on span "сб 30.08" at bounding box center [840, 358] width 47 height 13
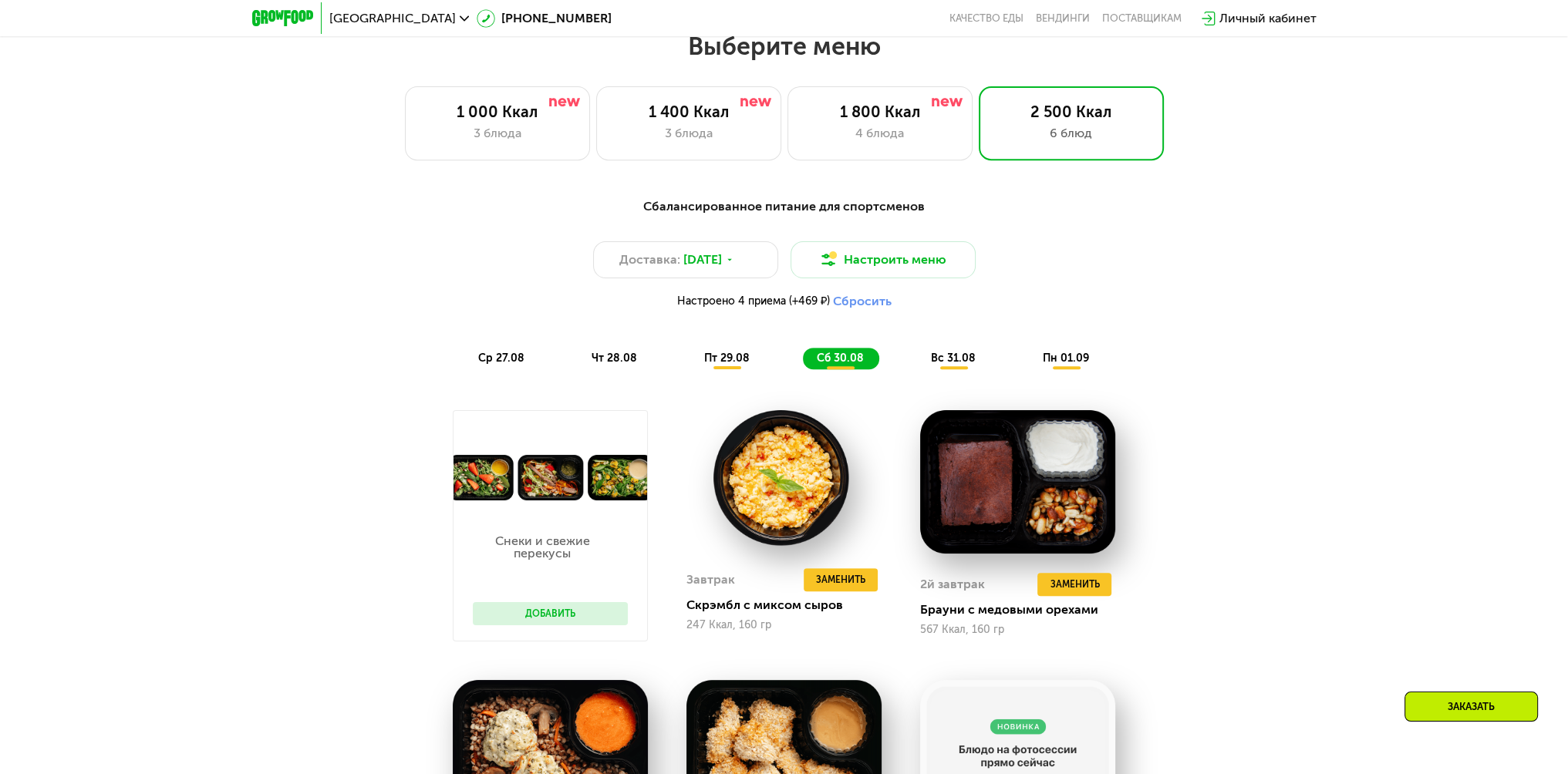
click at [958, 365] on span "вс 31.08" at bounding box center [953, 358] width 44 height 13
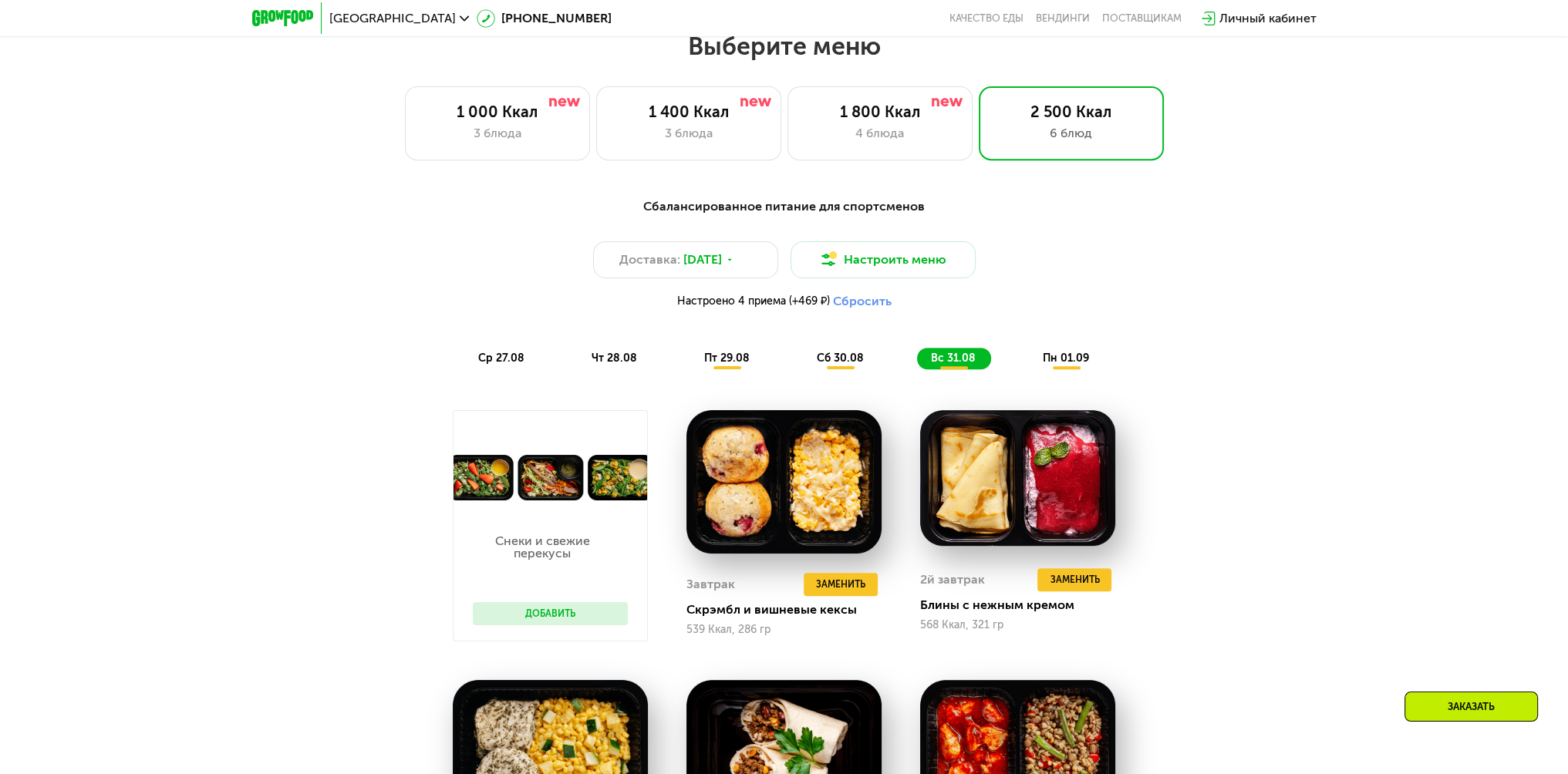
click at [1078, 349] on div "Сбалансированное питание для спортсменов Доставка: [DATE] Настроить меню Настро…" at bounding box center [784, 283] width 913 height 172
click at [1081, 365] on span "пн 01.09" at bounding box center [1065, 358] width 46 height 13
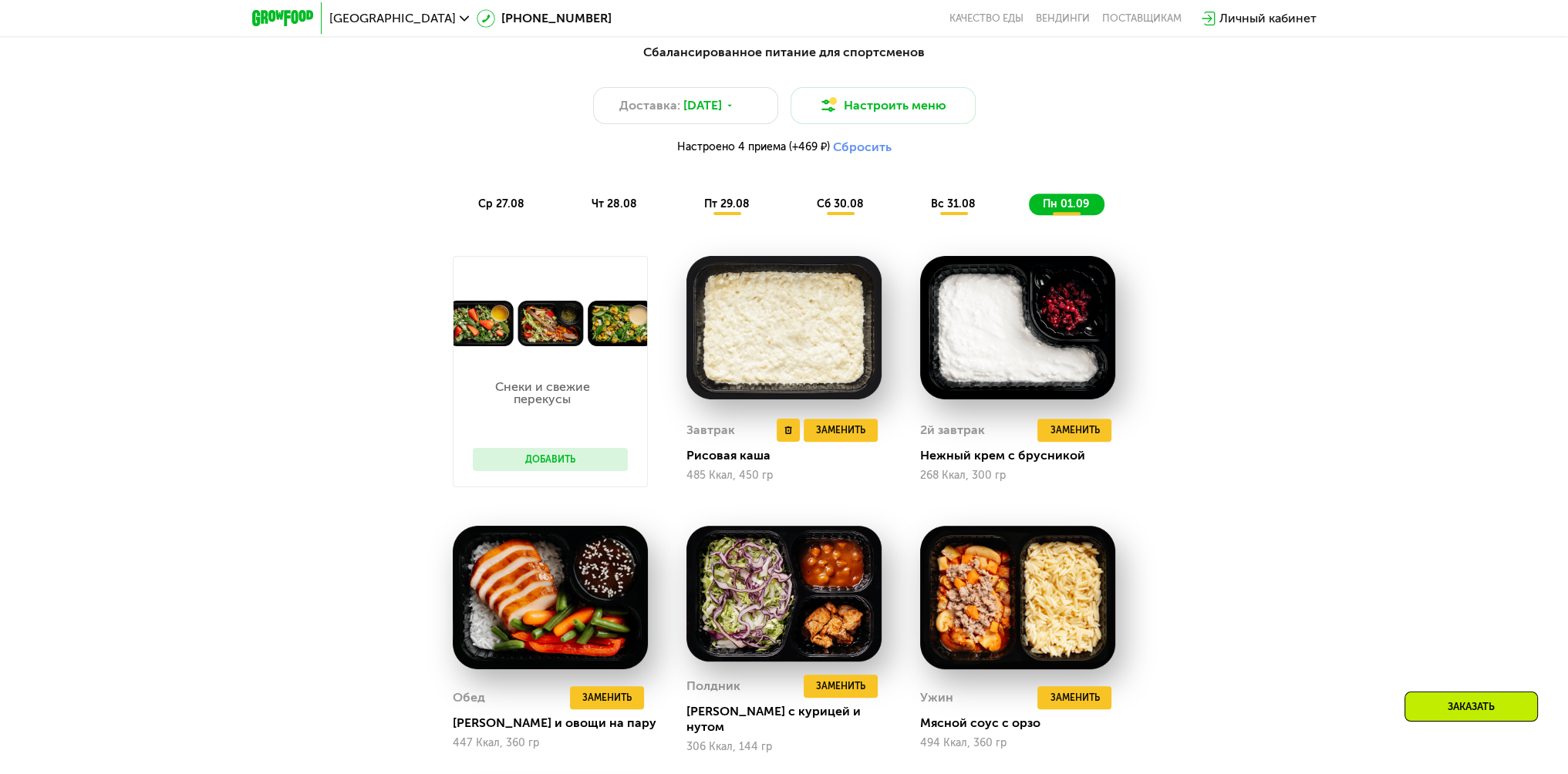
scroll to position [1033, 0]
click at [497, 206] on span "ср 27.08" at bounding box center [501, 204] width 46 height 13
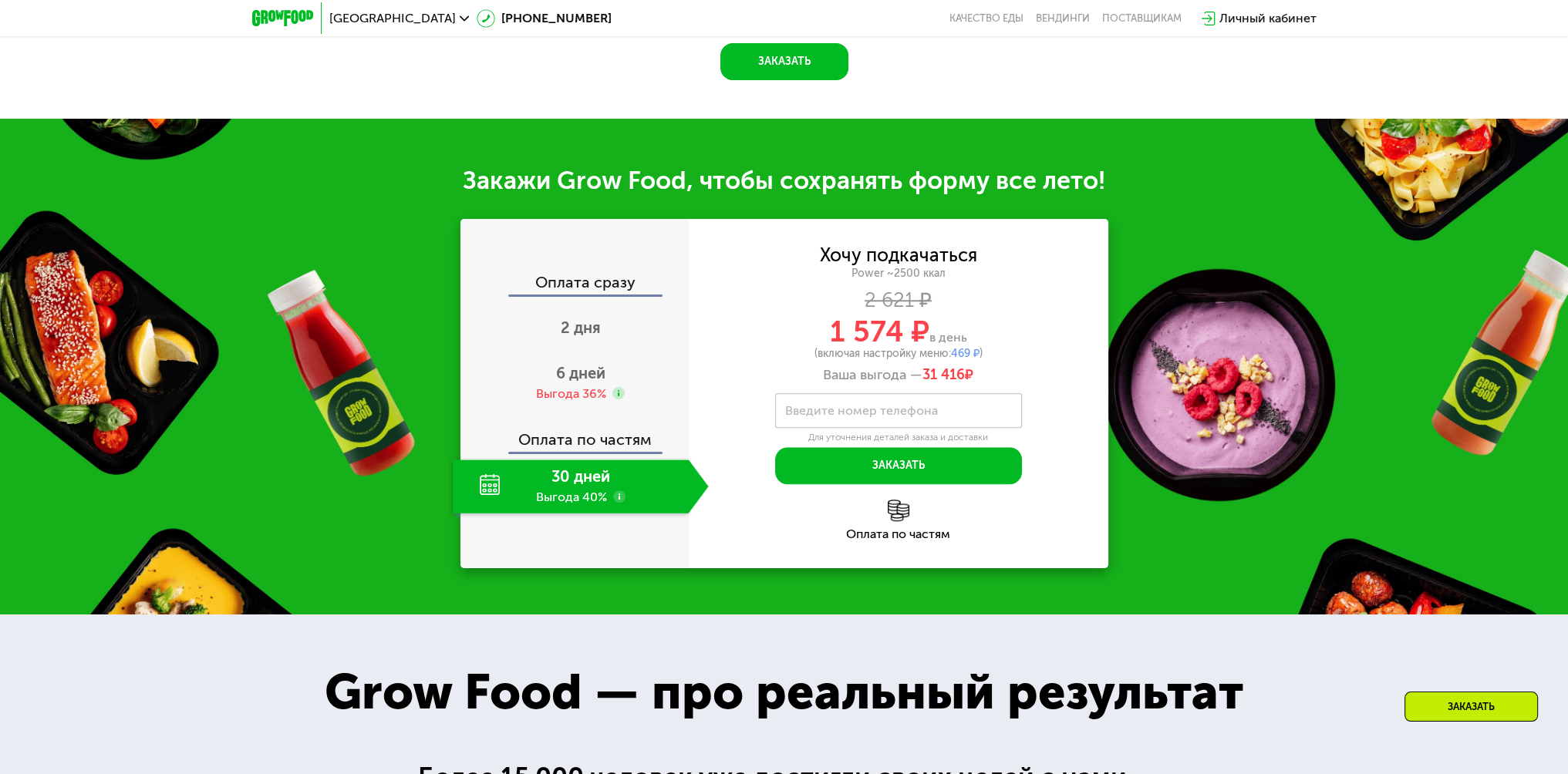
scroll to position [1959, 0]
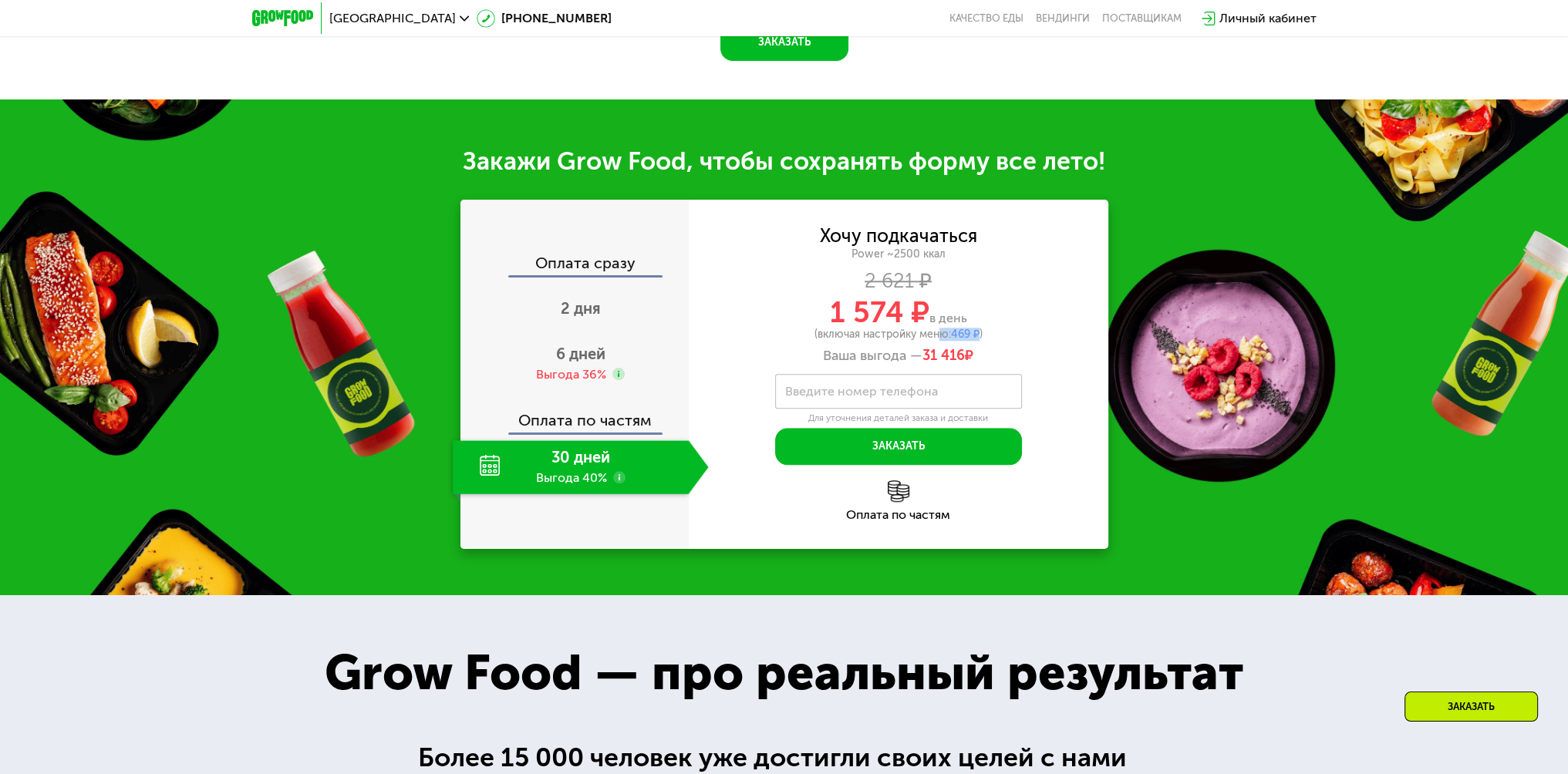
drag, startPoint x: 979, startPoint y: 340, endPoint x: 932, endPoint y: 336, distance: 47.2
click at [932, 336] on div "(включая настройку меню: 469 ₽ )" at bounding box center [898, 335] width 420 height 11
click at [1027, 352] on div "Ваша выгода — 31 416 ₽" at bounding box center [898, 357] width 420 height 17
drag, startPoint x: 979, startPoint y: 340, endPoint x: 944, endPoint y: 340, distance: 35.0
click at [944, 340] on div "(включая настройку меню: 469 ₽ )" at bounding box center [898, 335] width 420 height 11
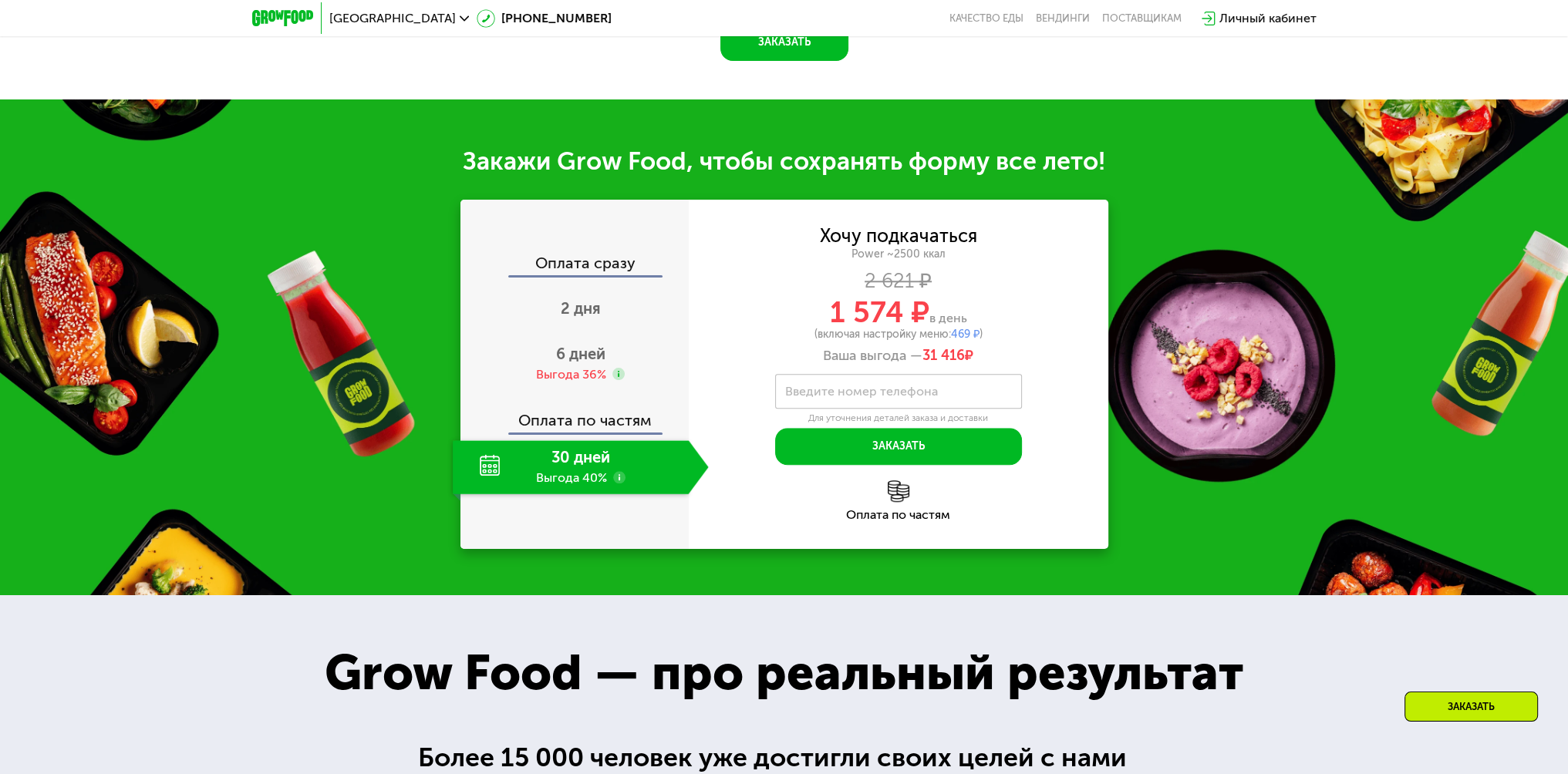
click at [1049, 371] on div "Хочу подкачаться Power ~2500 ккал 2 621 ₽ 1 574 ₽ в день (включая настройку мен…" at bounding box center [898, 346] width 420 height 237
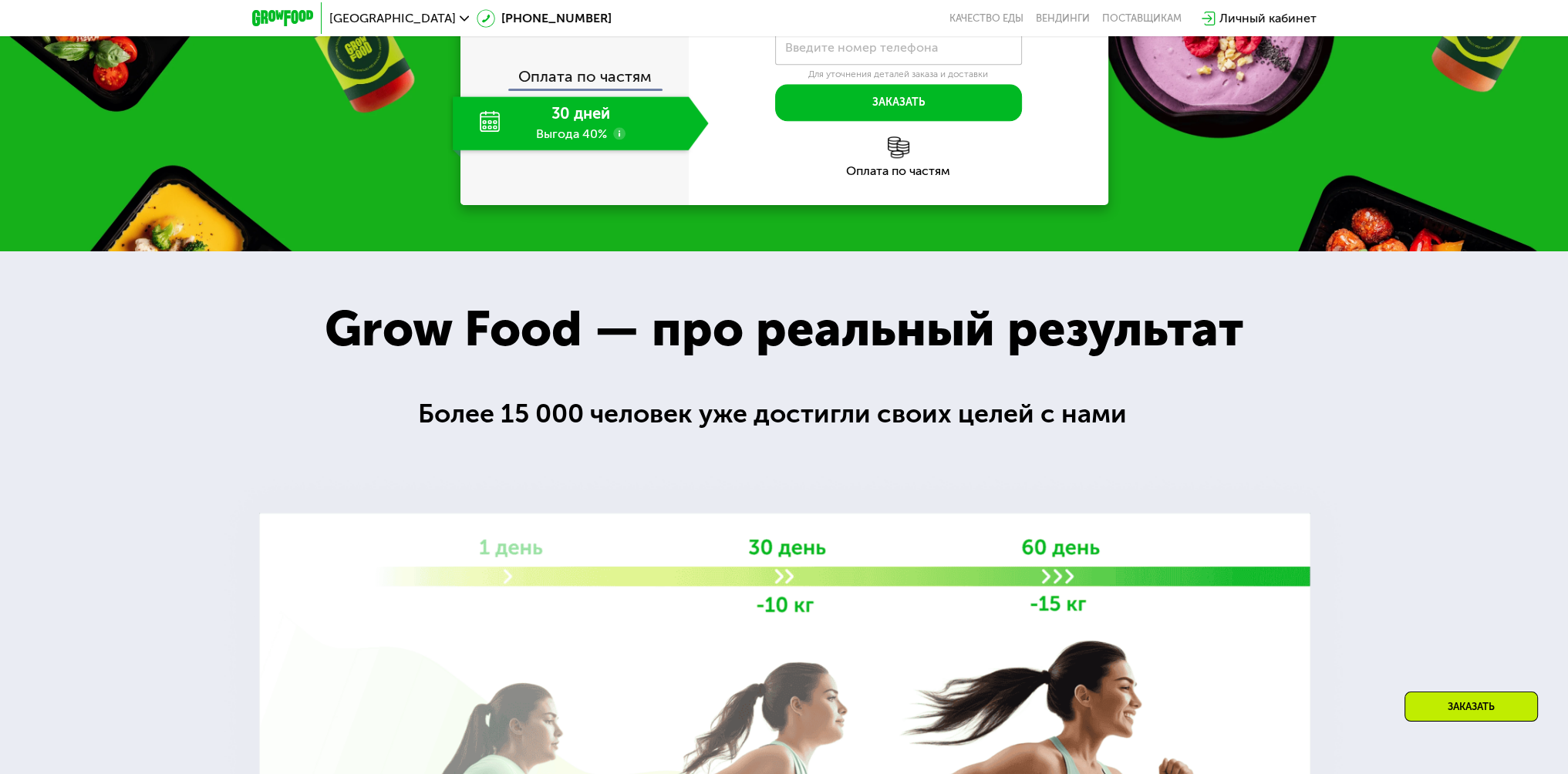
scroll to position [2036, 0]
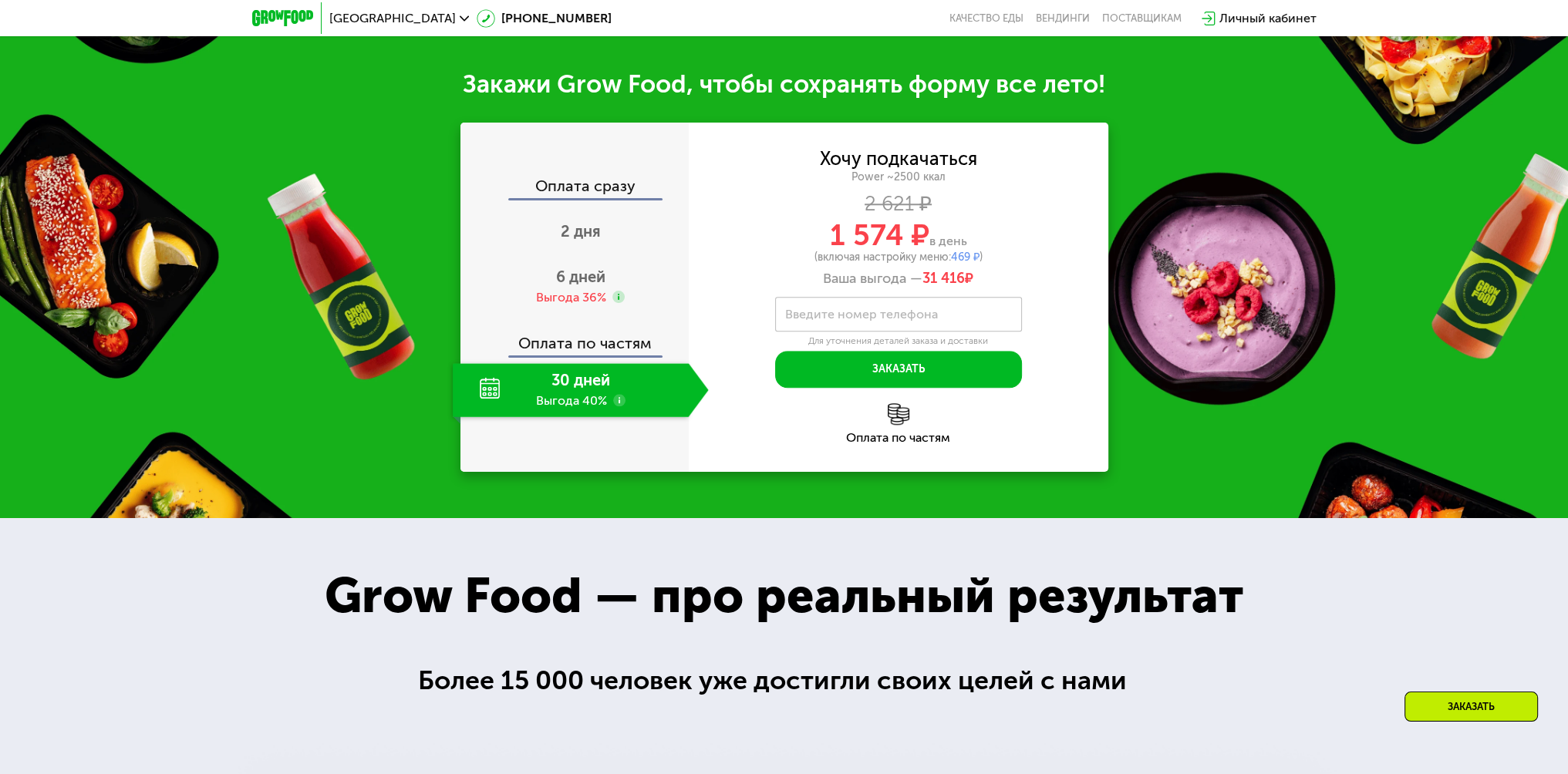
click at [903, 314] on label "Введите номер телефона" at bounding box center [861, 314] width 153 height 9
click at [903, 314] on input "Введите номер телефона" at bounding box center [898, 314] width 247 height 35
click at [1078, 359] on div "Хочу подкачаться Power ~2500 ккал 2 621 ₽ 1 574 ₽ в день (включая настройку мен…" at bounding box center [898, 269] width 420 height 237
drag, startPoint x: 993, startPoint y: 287, endPoint x: 925, endPoint y: 291, distance: 68.1
click at [925, 287] on div "Ваша выгода — 31 416 ₽" at bounding box center [898, 280] width 420 height 17
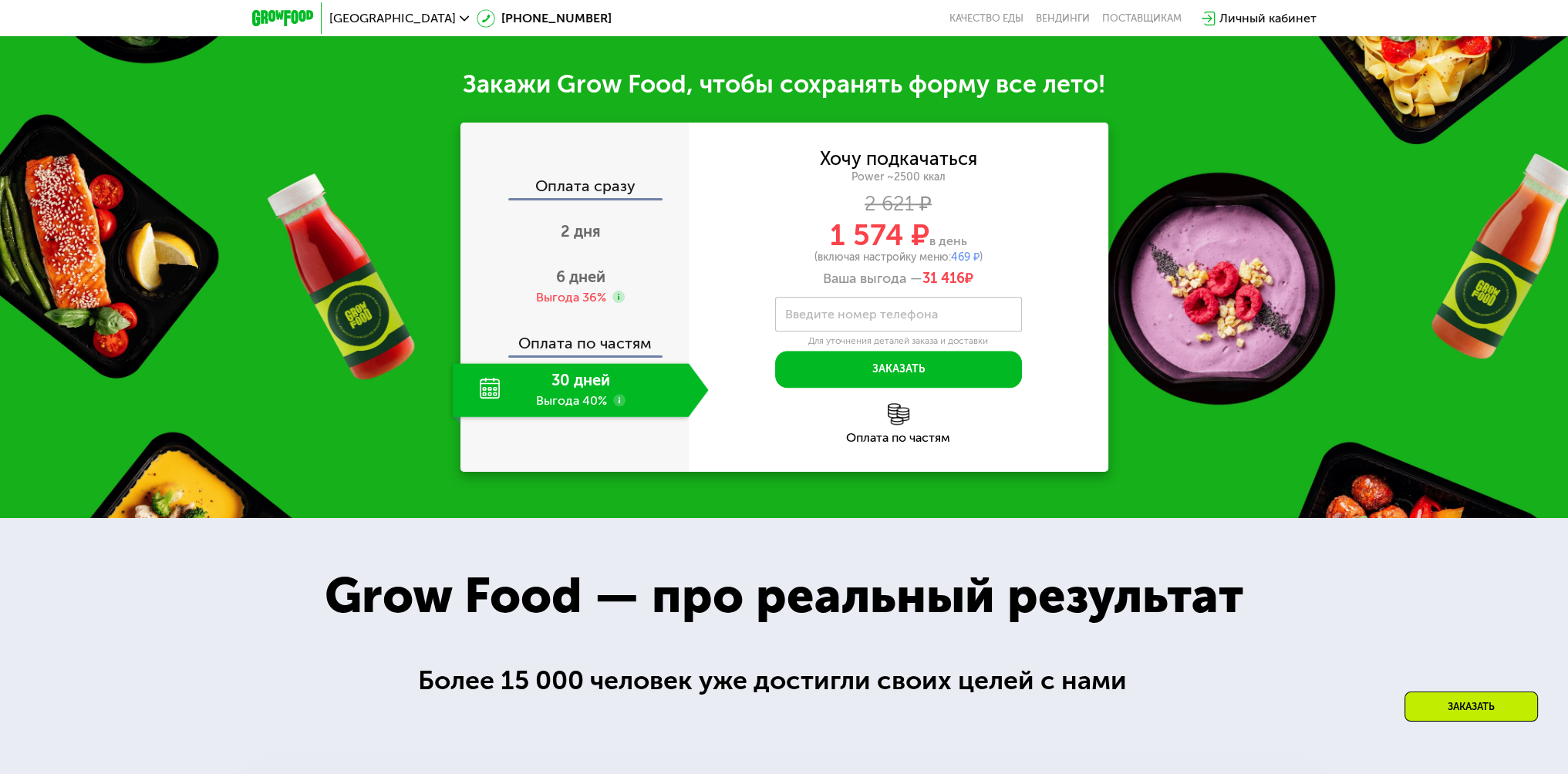
click at [1049, 287] on div "Ваша выгода — 31 416 ₽" at bounding box center [898, 280] width 420 height 17
drag, startPoint x: 1566, startPoint y: 339, endPoint x: 1570, endPoint y: 286, distance: 53.2
drag, startPoint x: 1561, startPoint y: 298, endPoint x: 1568, endPoint y: 311, distance: 14.8
click at [1561, 298] on div "Закажи Grow Food, чтобы сохранять форму все лето! Оплата сразу 2 дня 6 дней Выг…" at bounding box center [784, 270] width 1568 height 496
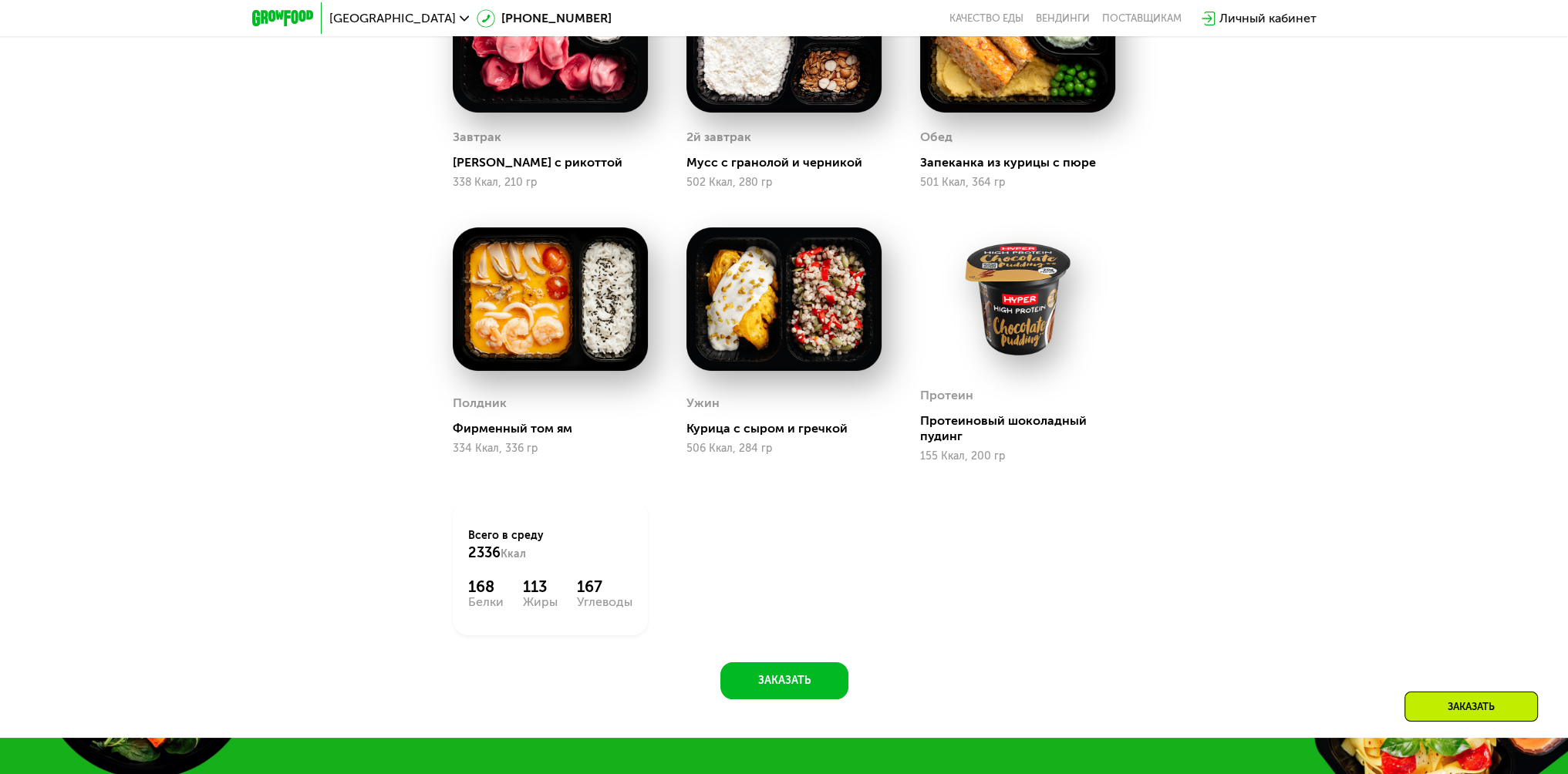
scroll to position [1335, 0]
